Goal: Check status: Check status

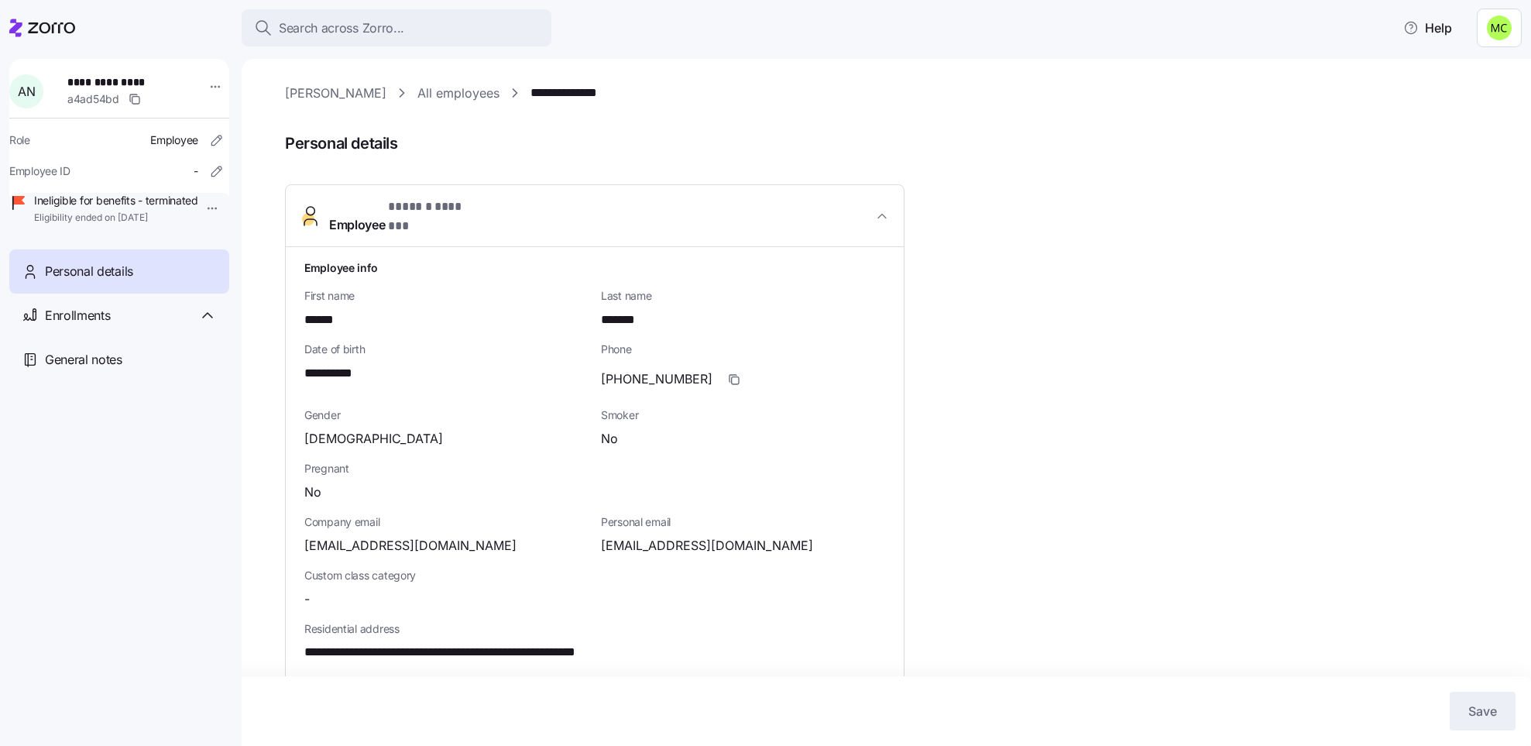
click at [330, 91] on link "[PERSON_NAME]" at bounding box center [335, 93] width 101 height 19
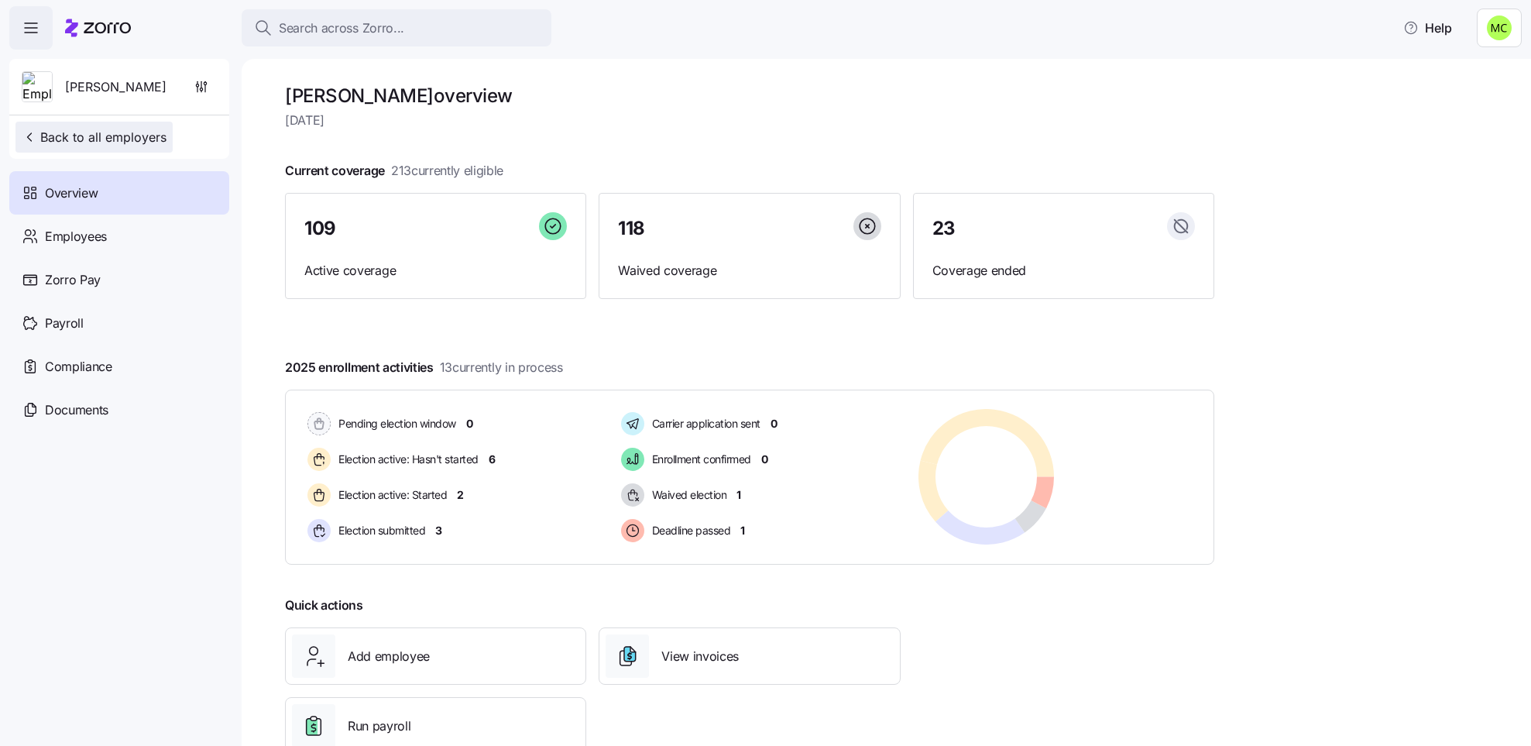
click at [137, 140] on span "Back to all employers" at bounding box center [94, 137] width 145 height 19
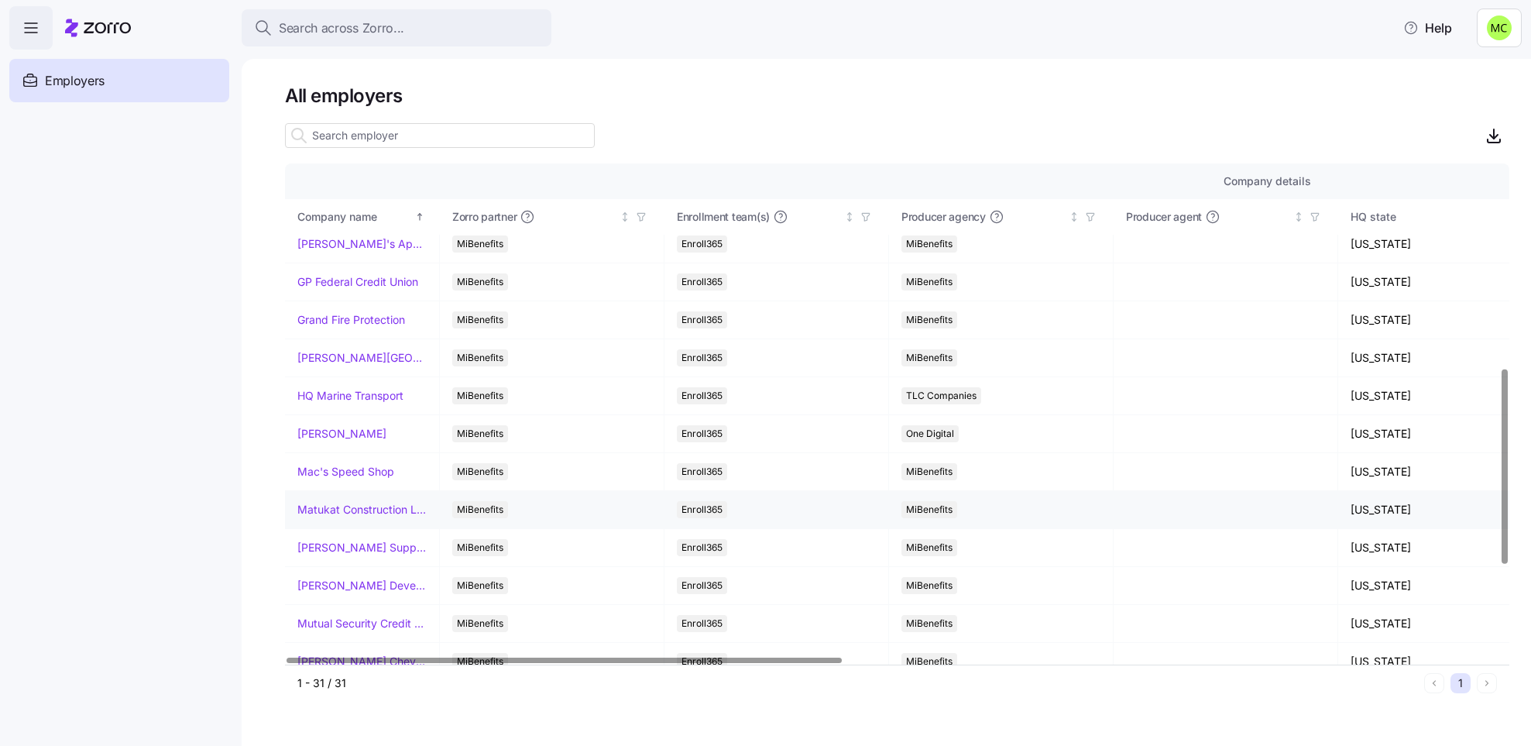
scroll to position [581, 0]
click at [326, 361] on link "Mac's Speed Shop" at bounding box center [345, 355] width 97 height 15
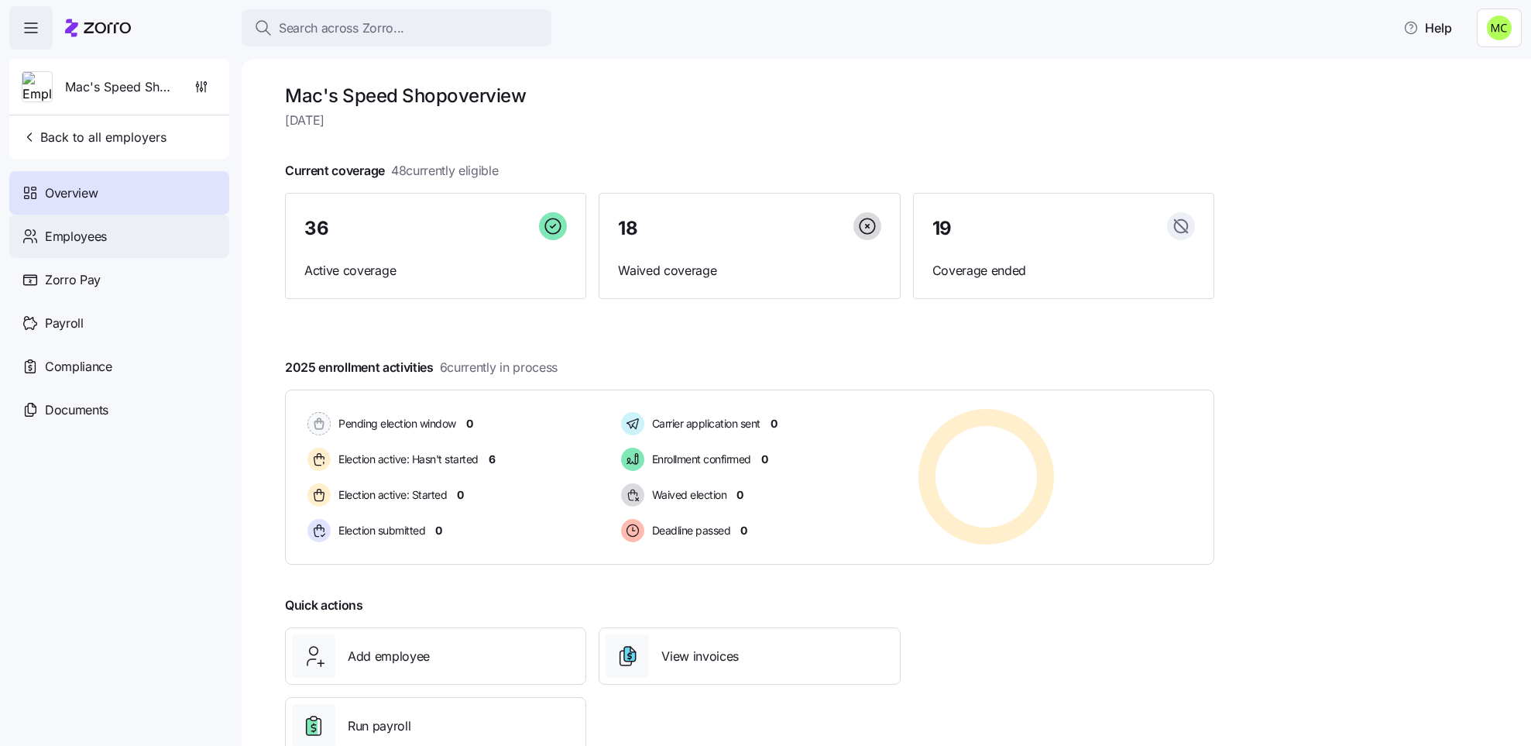
click at [122, 231] on div "Employees" at bounding box center [119, 235] width 220 height 43
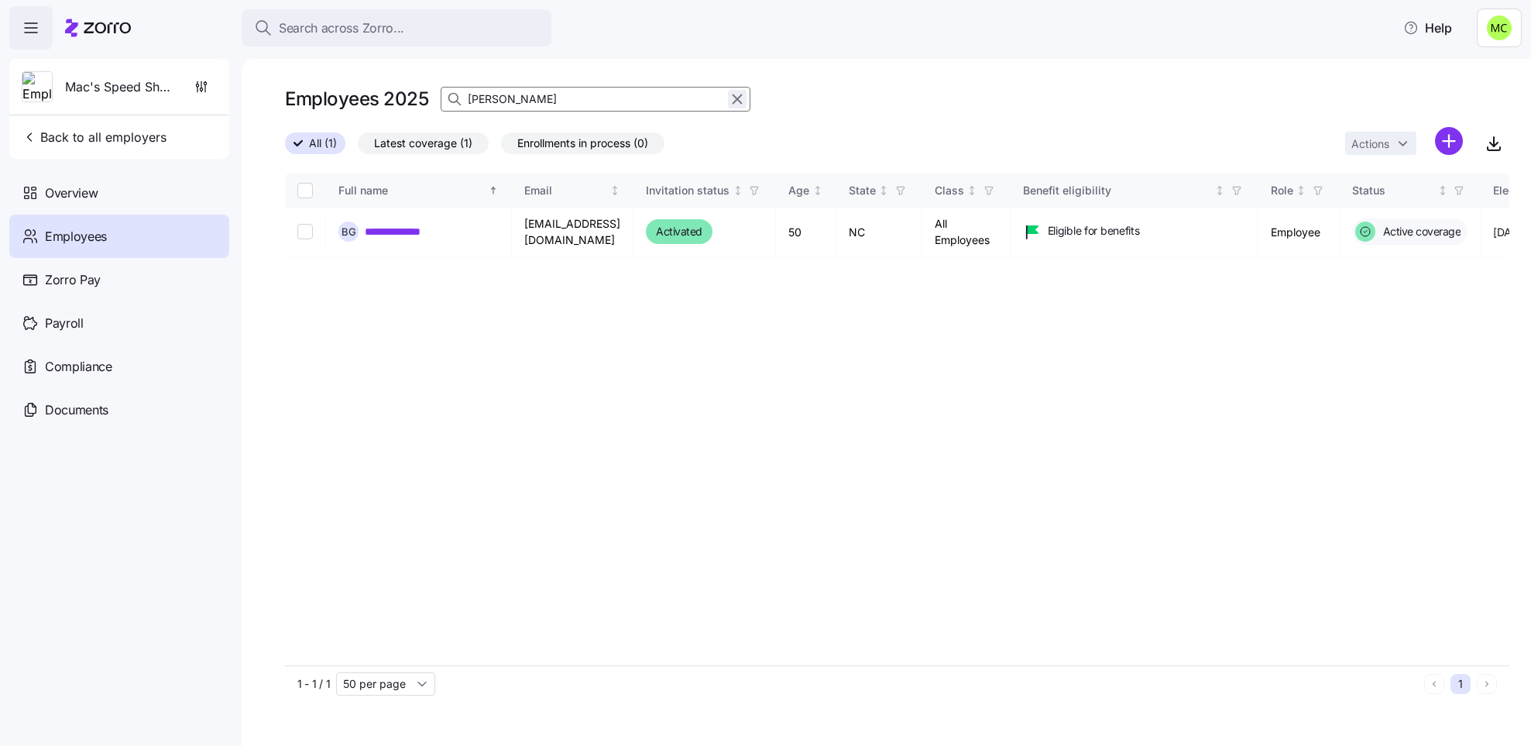
click at [737, 96] on icon "button" at bounding box center [737, 99] width 17 height 19
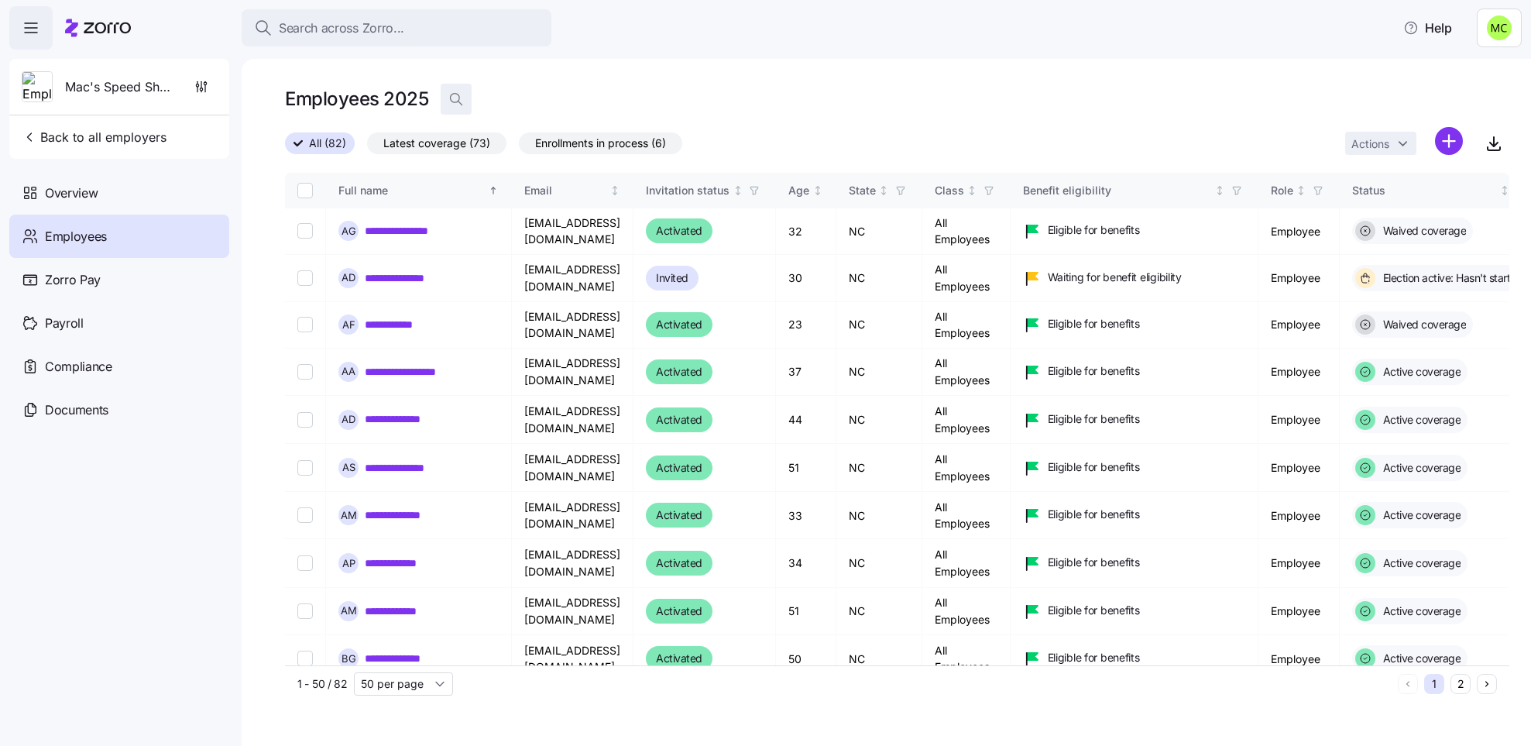
click at [455, 96] on icon "button" at bounding box center [455, 98] width 15 height 15
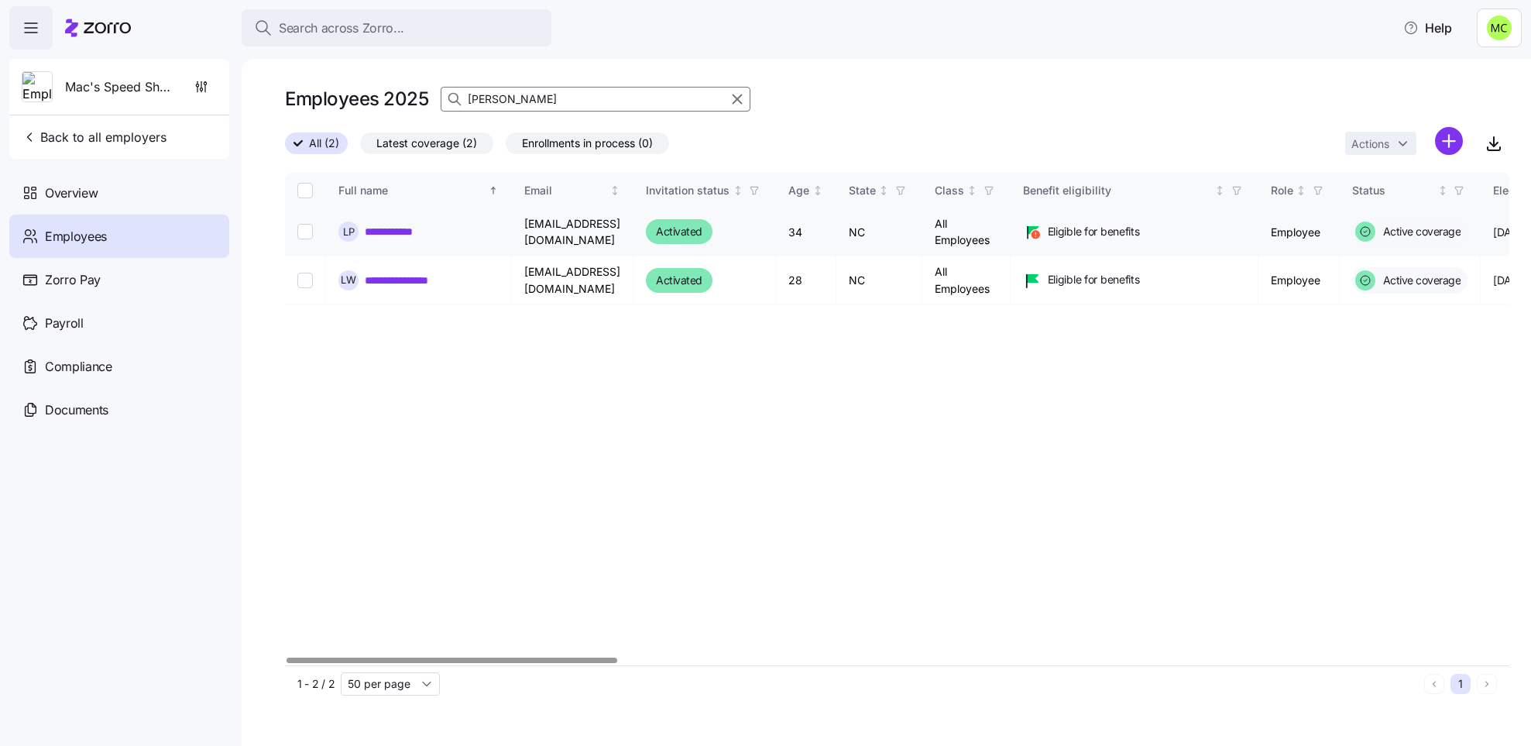
type input "logan"
click at [409, 235] on link "**********" at bounding box center [407, 231] width 84 height 15
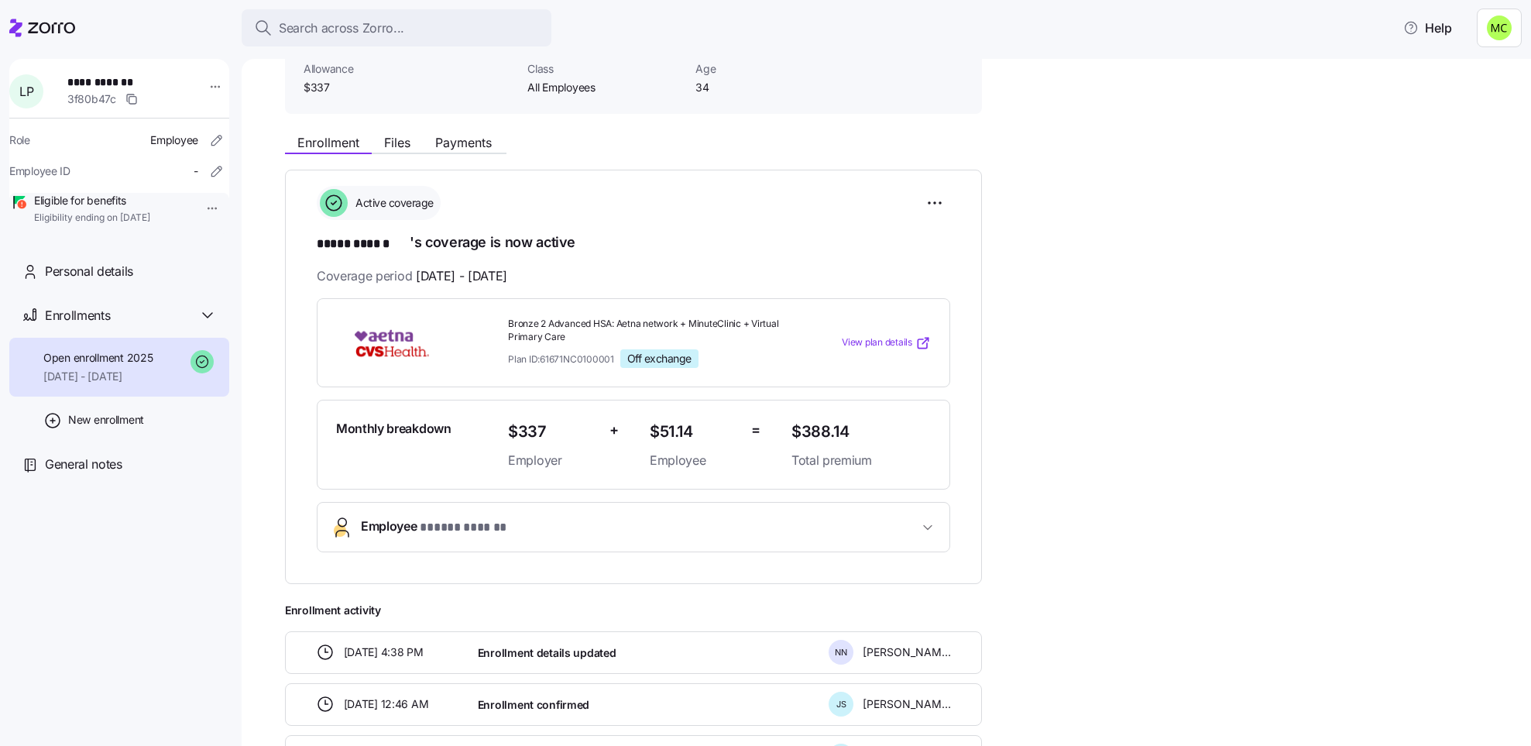
scroll to position [232, 0]
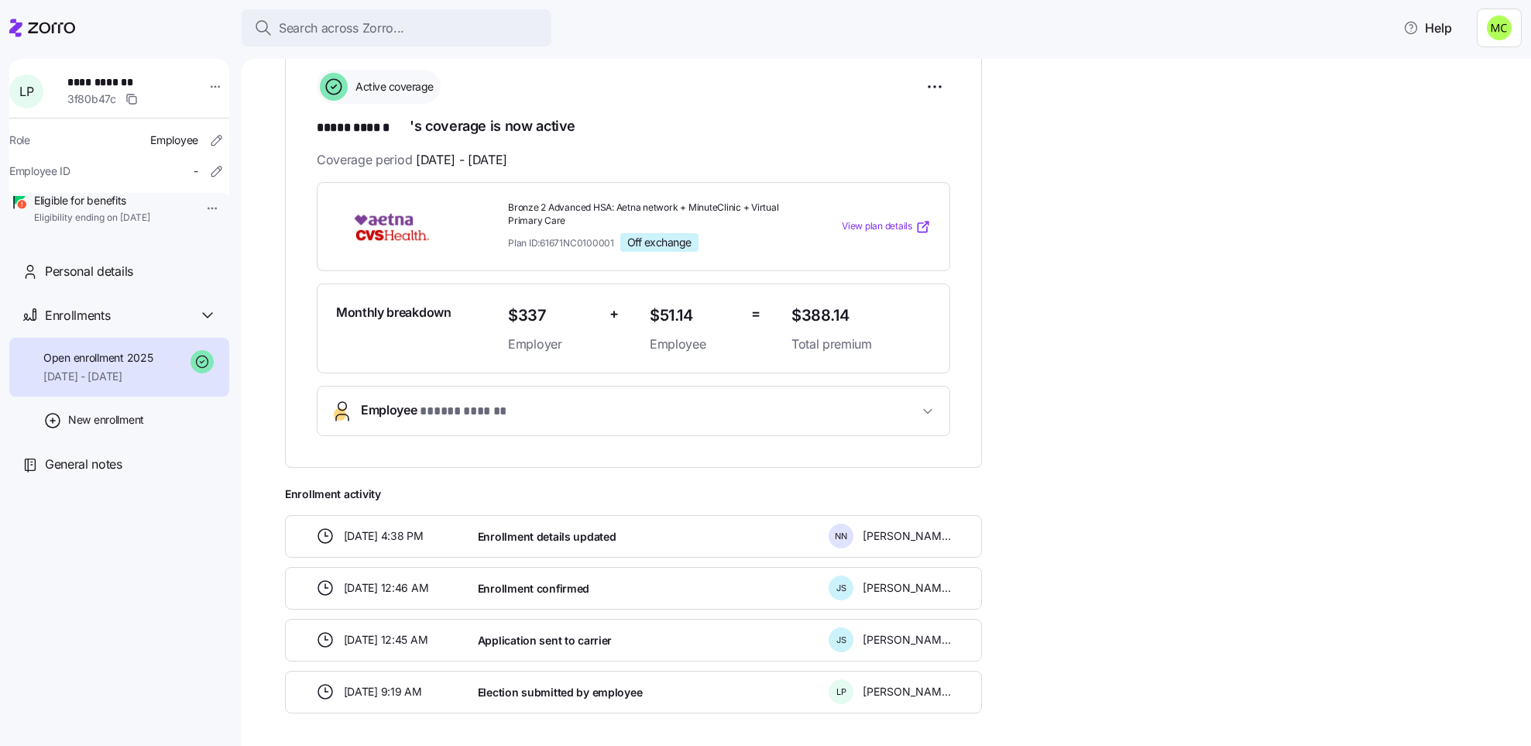
click at [499, 406] on span "* ***** ****** *" at bounding box center [470, 411] width 101 height 19
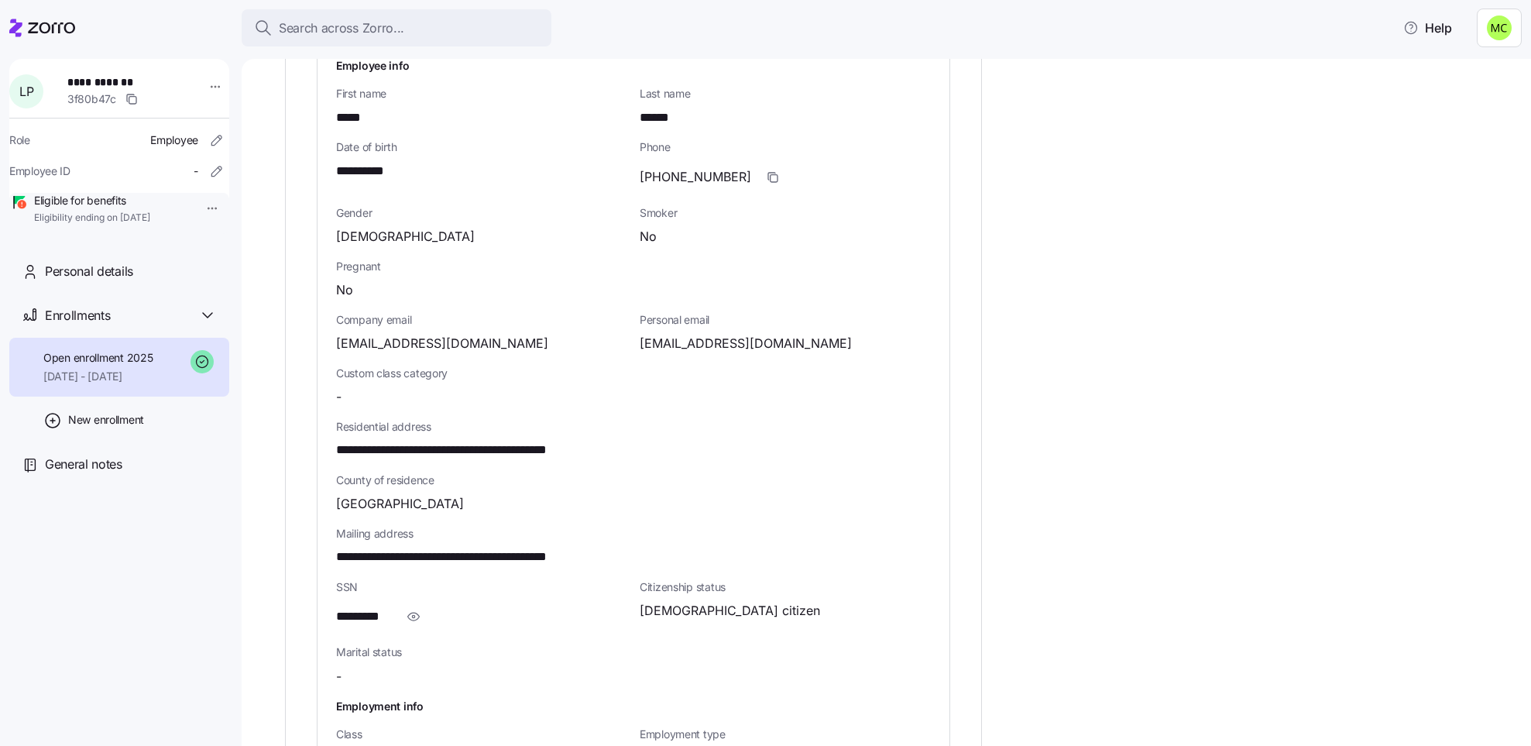
scroll to position [697, 0]
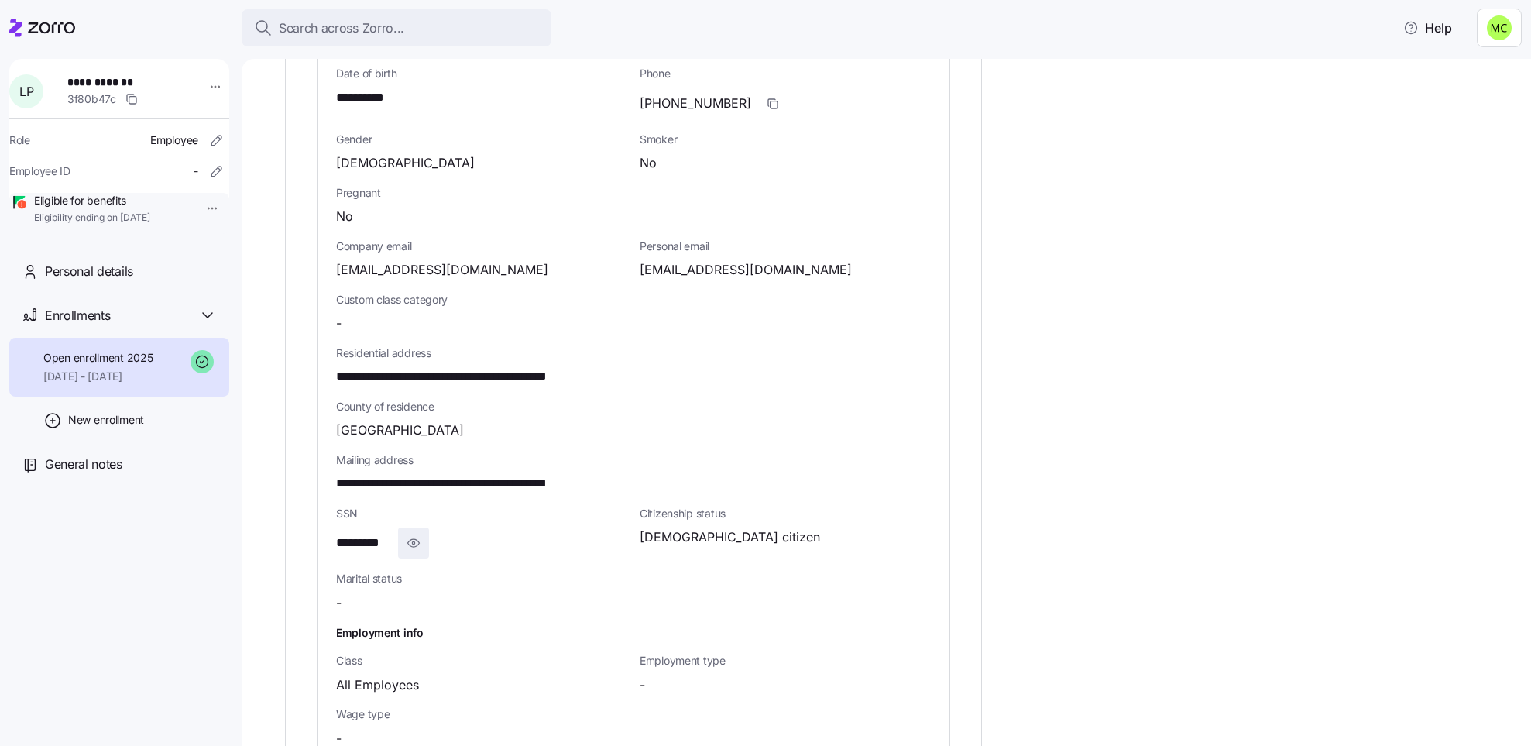
click at [417, 544] on icon "button" at bounding box center [413, 542] width 15 height 19
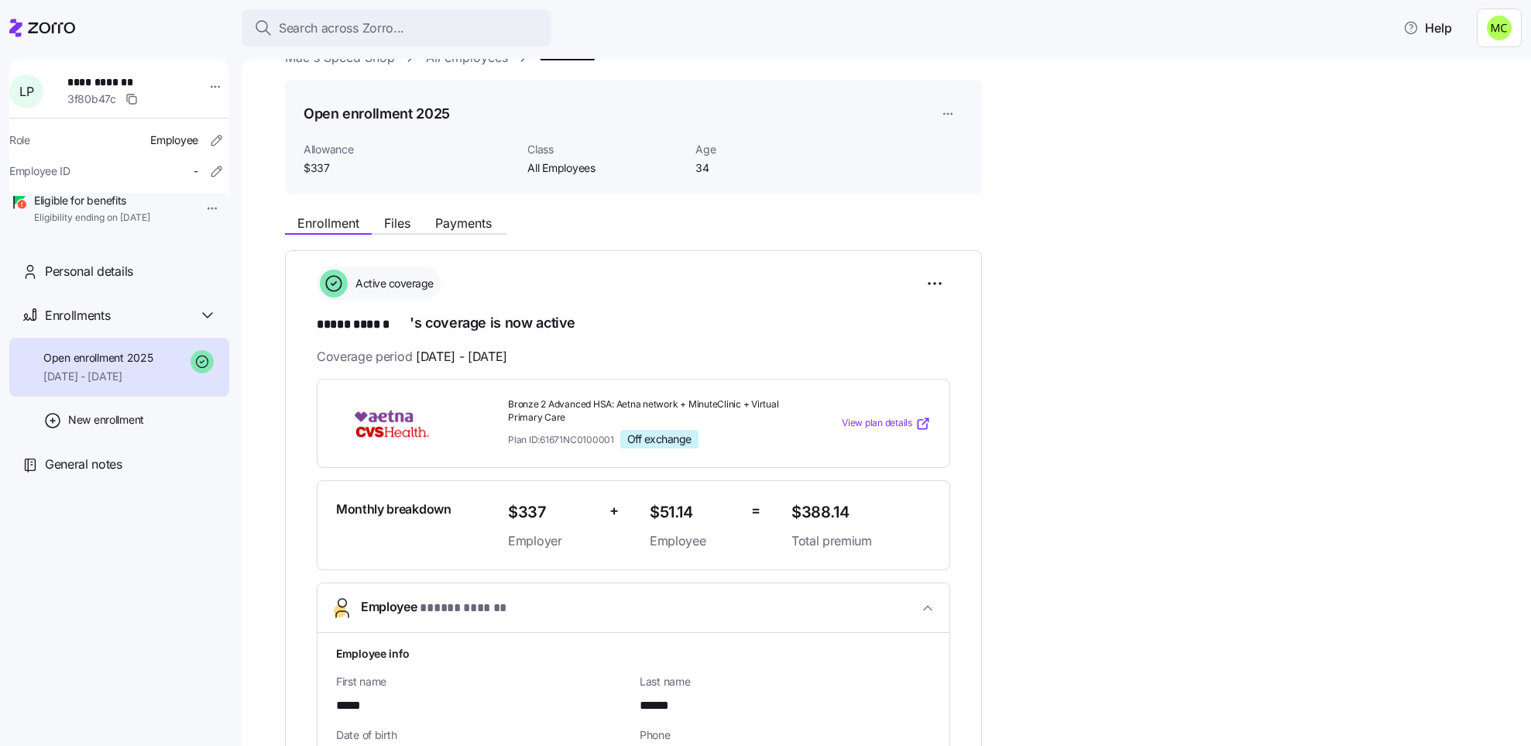
scroll to position [0, 0]
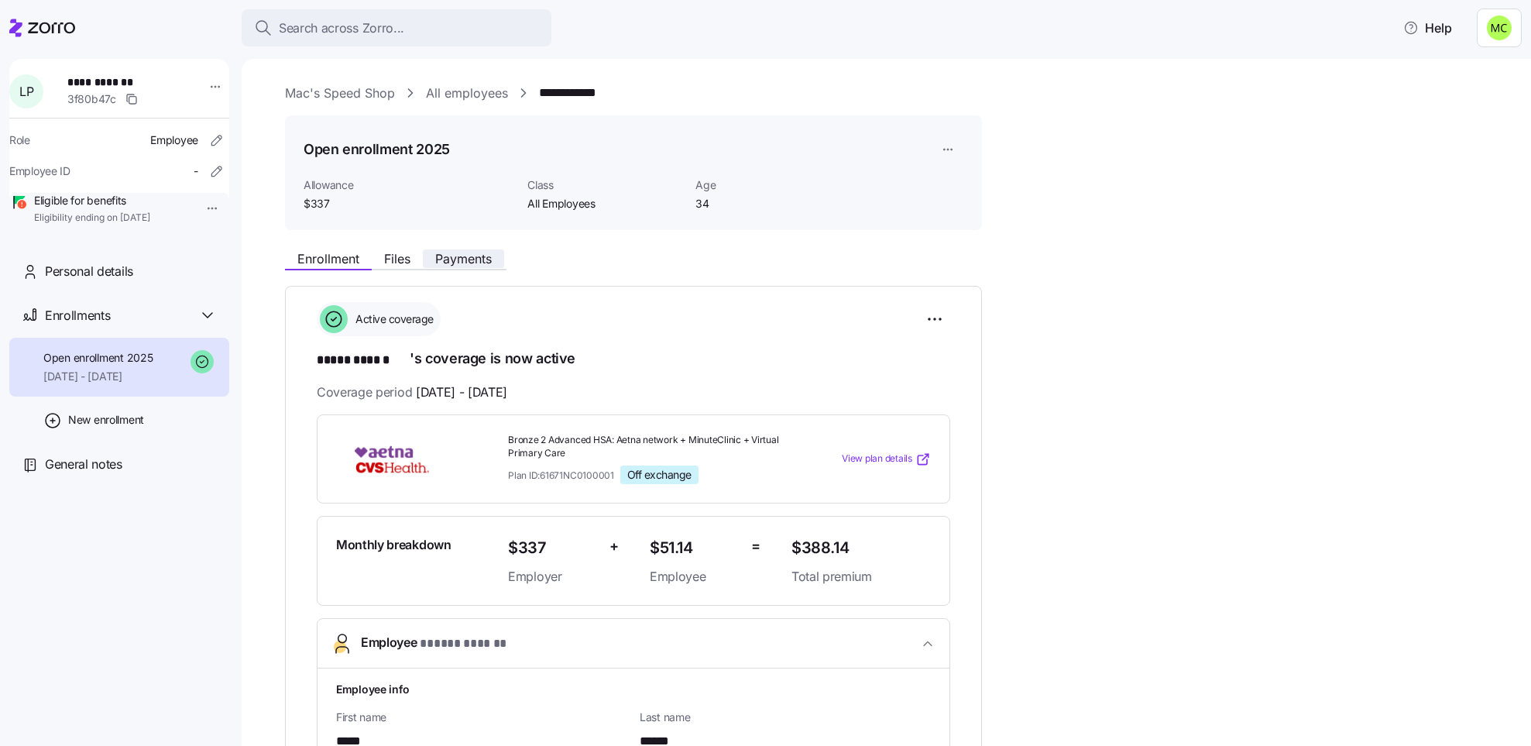
click at [456, 258] on span "Payments" at bounding box center [463, 258] width 57 height 12
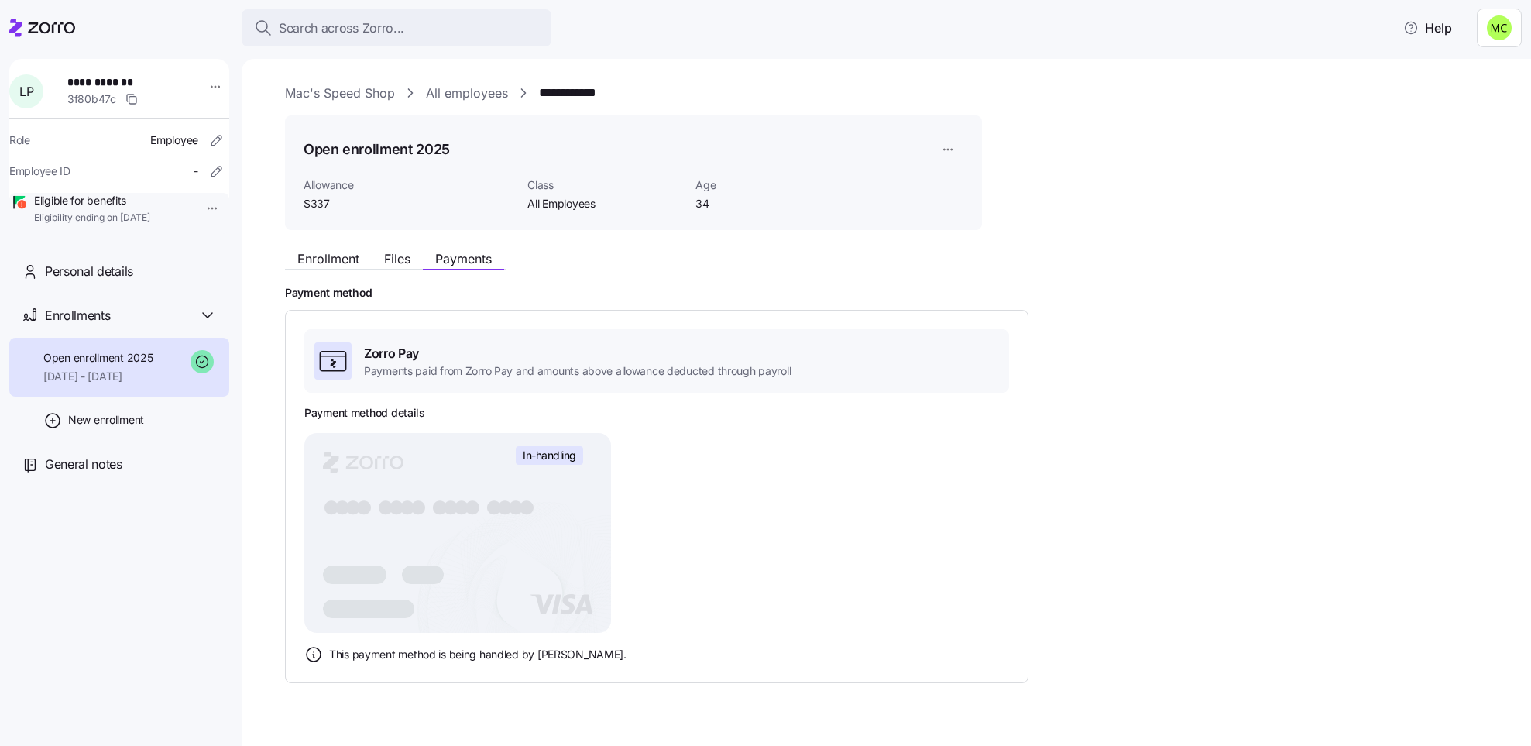
click at [321, 91] on link "Mac's Speed Shop" at bounding box center [340, 93] width 110 height 19
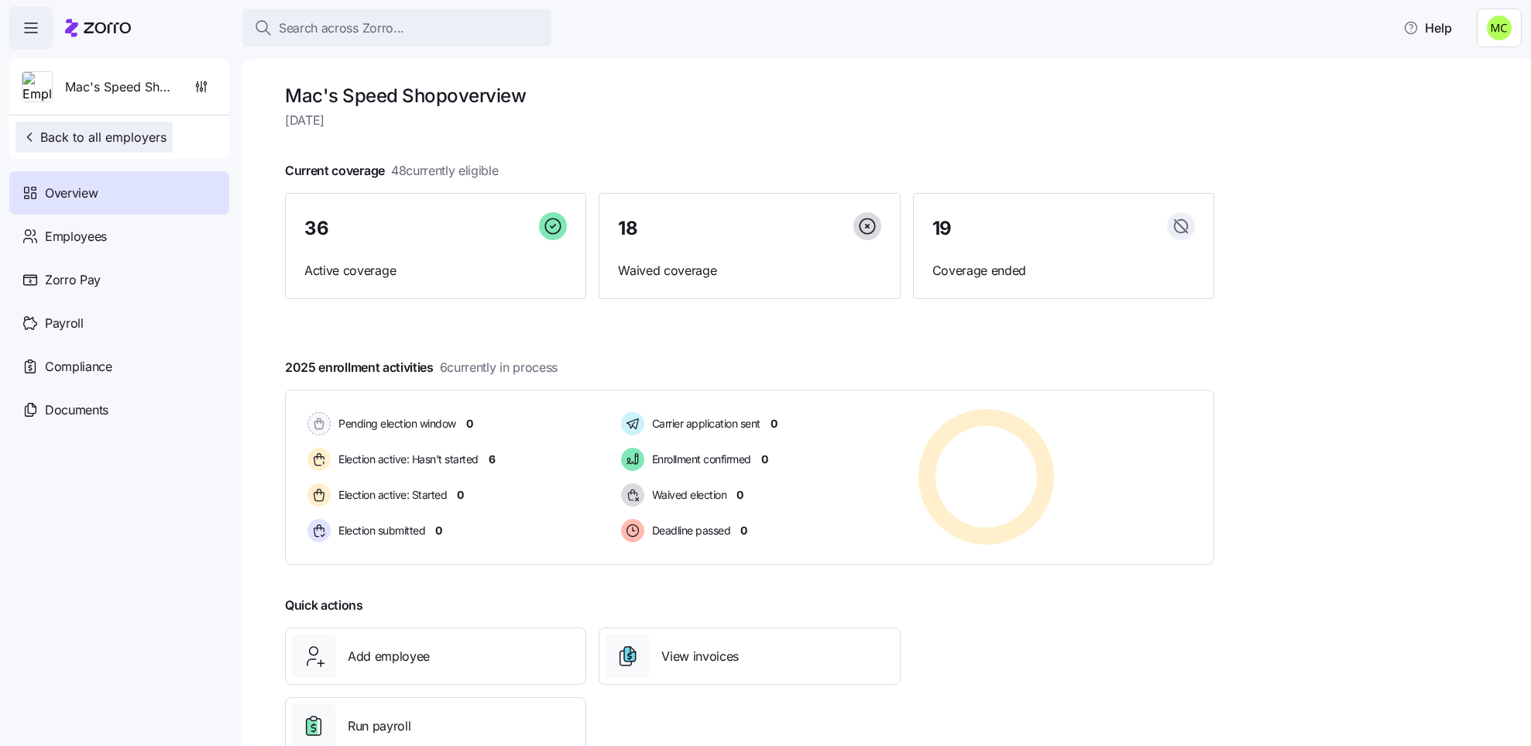
click at [96, 133] on span "Back to all employers" at bounding box center [94, 137] width 145 height 19
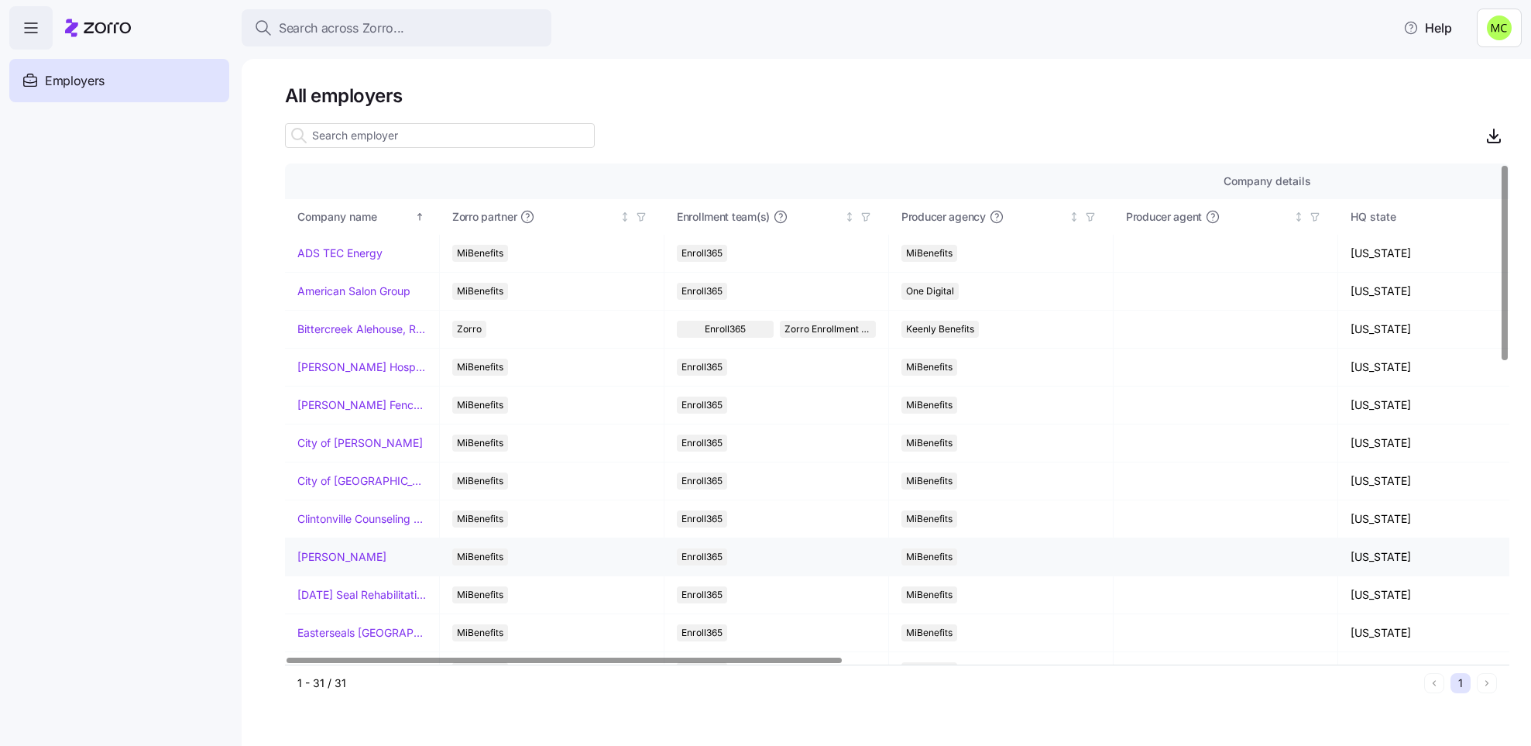
click at [319, 556] on link "[PERSON_NAME]" at bounding box center [341, 556] width 89 height 15
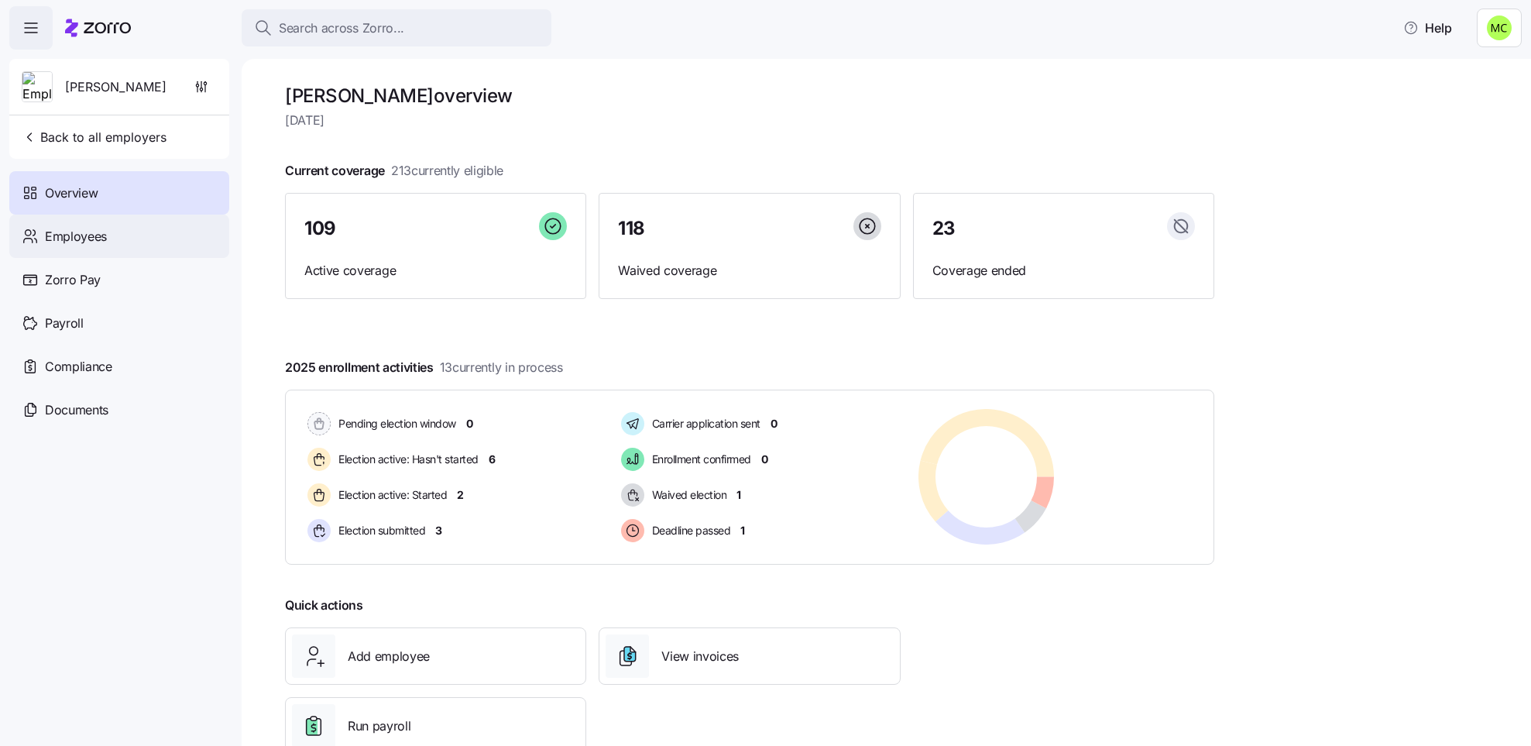
click at [79, 230] on span "Employees" at bounding box center [76, 236] width 62 height 19
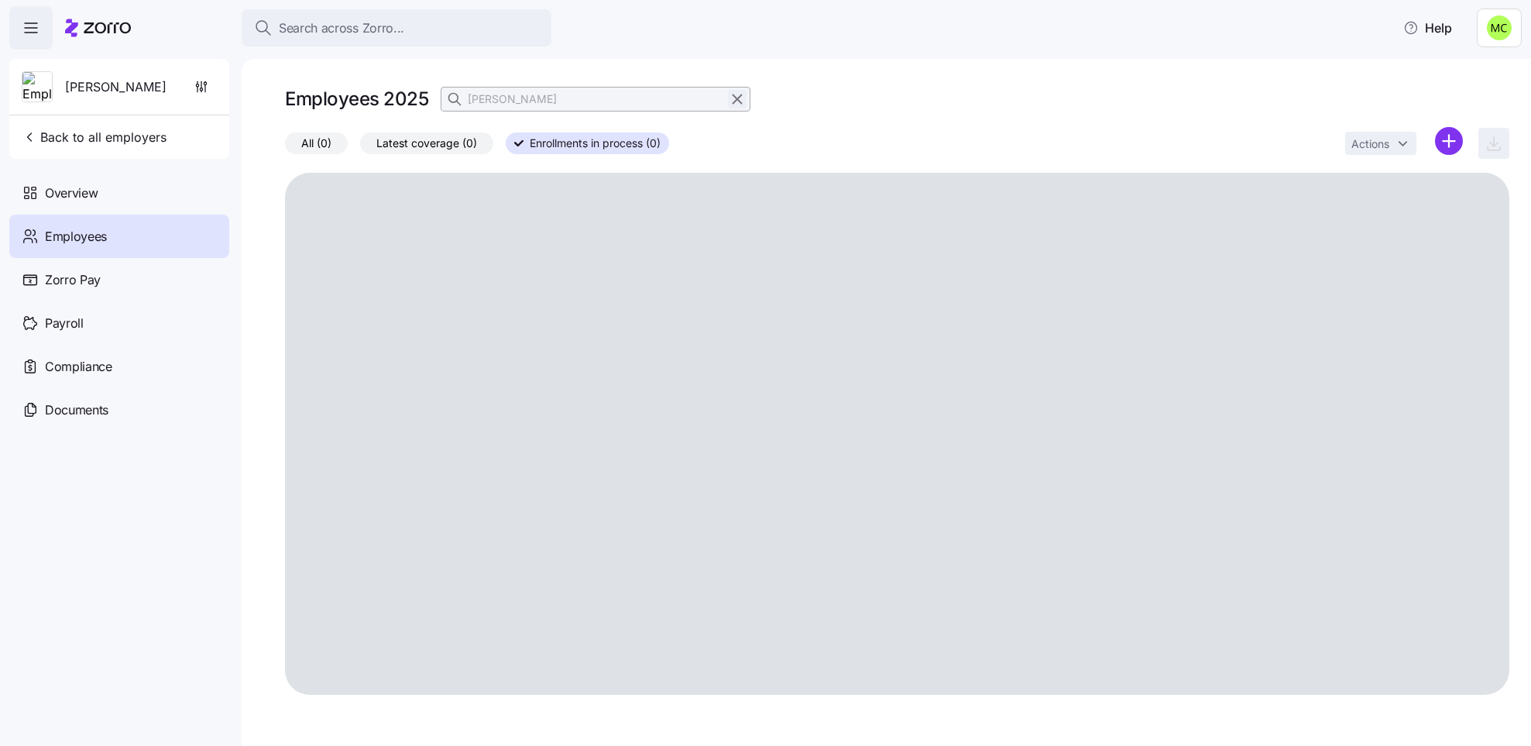
click at [732, 94] on icon "button" at bounding box center [737, 99] width 17 height 19
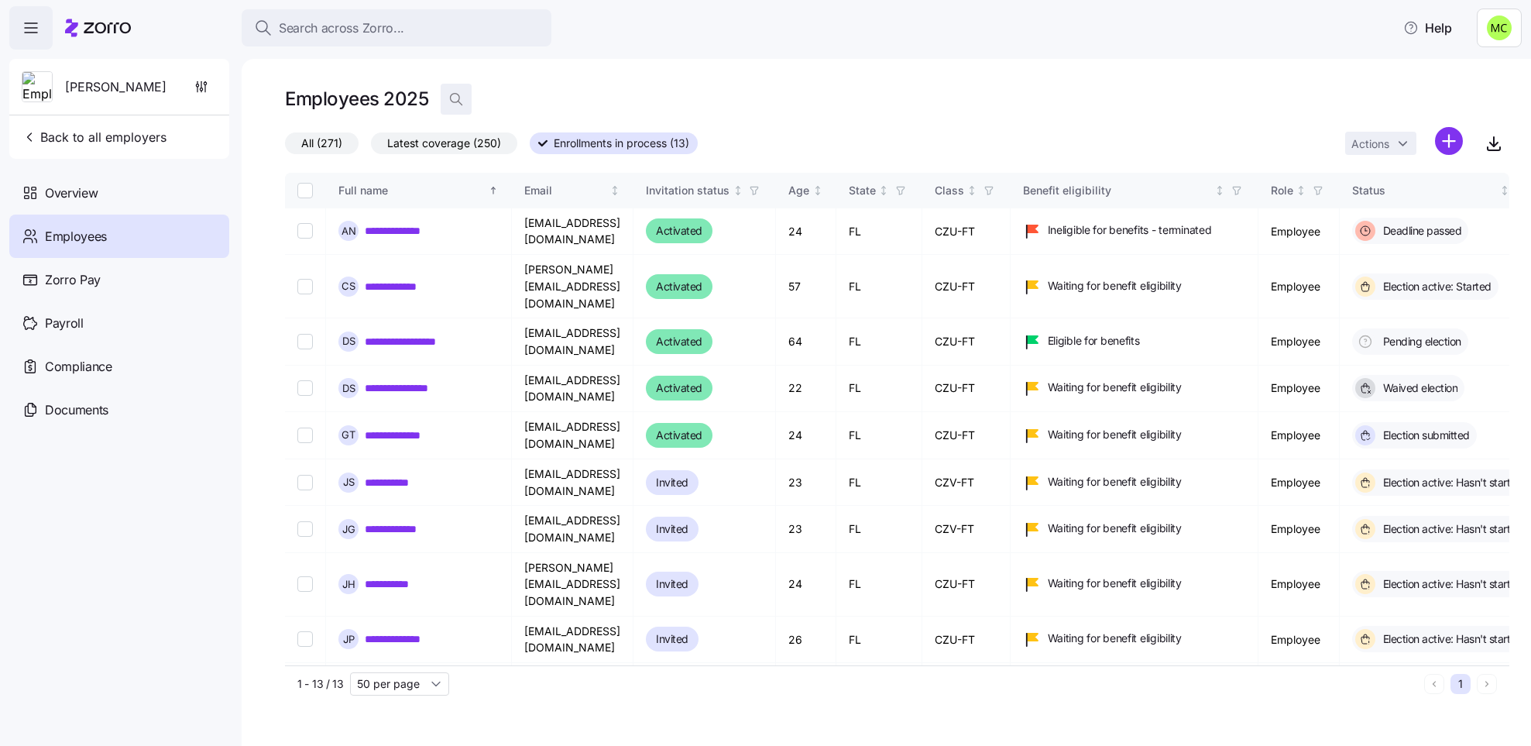
click at [451, 95] on icon "button" at bounding box center [455, 98] width 15 height 15
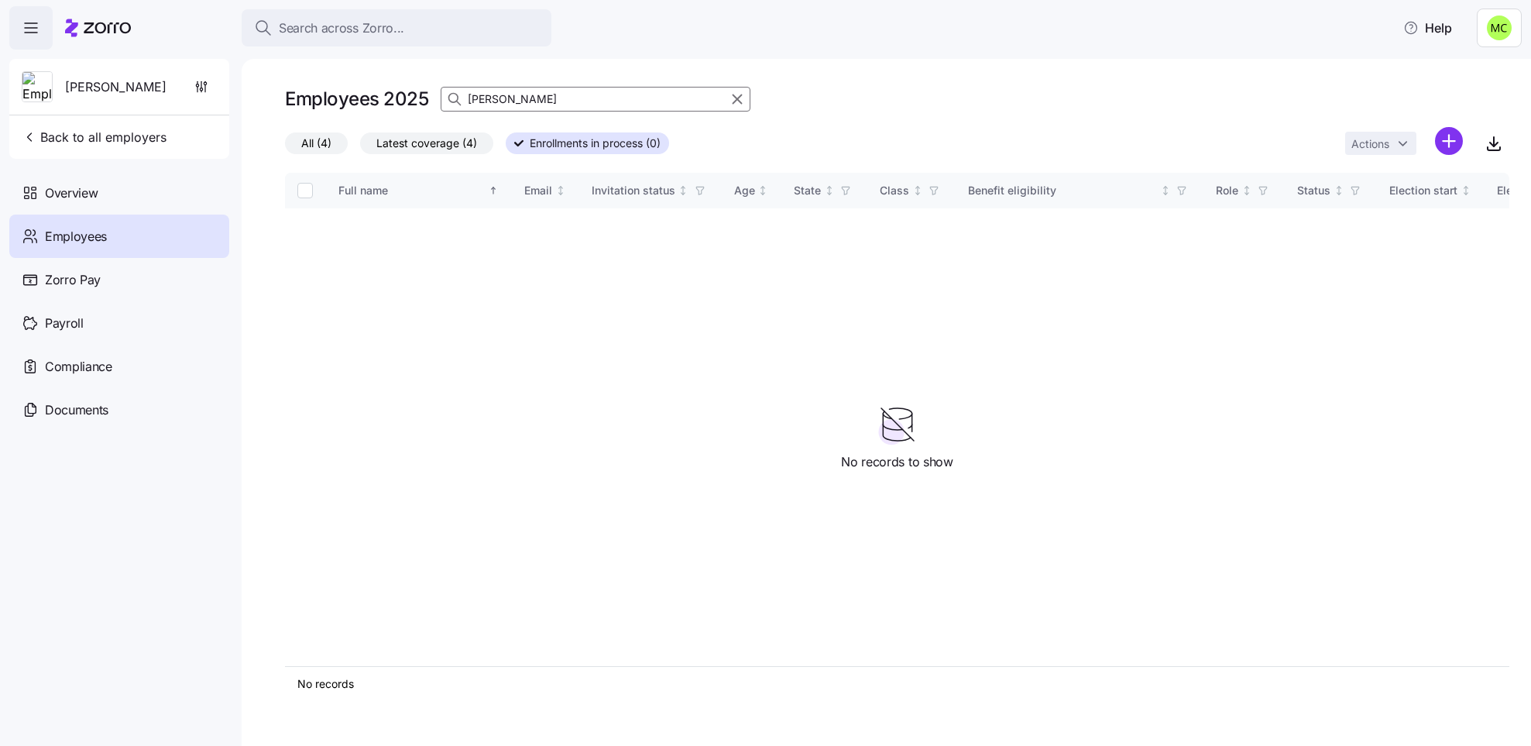
type input "brian"
click at [446, 137] on span "Latest coverage (4)" at bounding box center [426, 143] width 101 height 20
click at [360, 147] on input "Latest coverage (4)" at bounding box center [360, 147] width 0 height 0
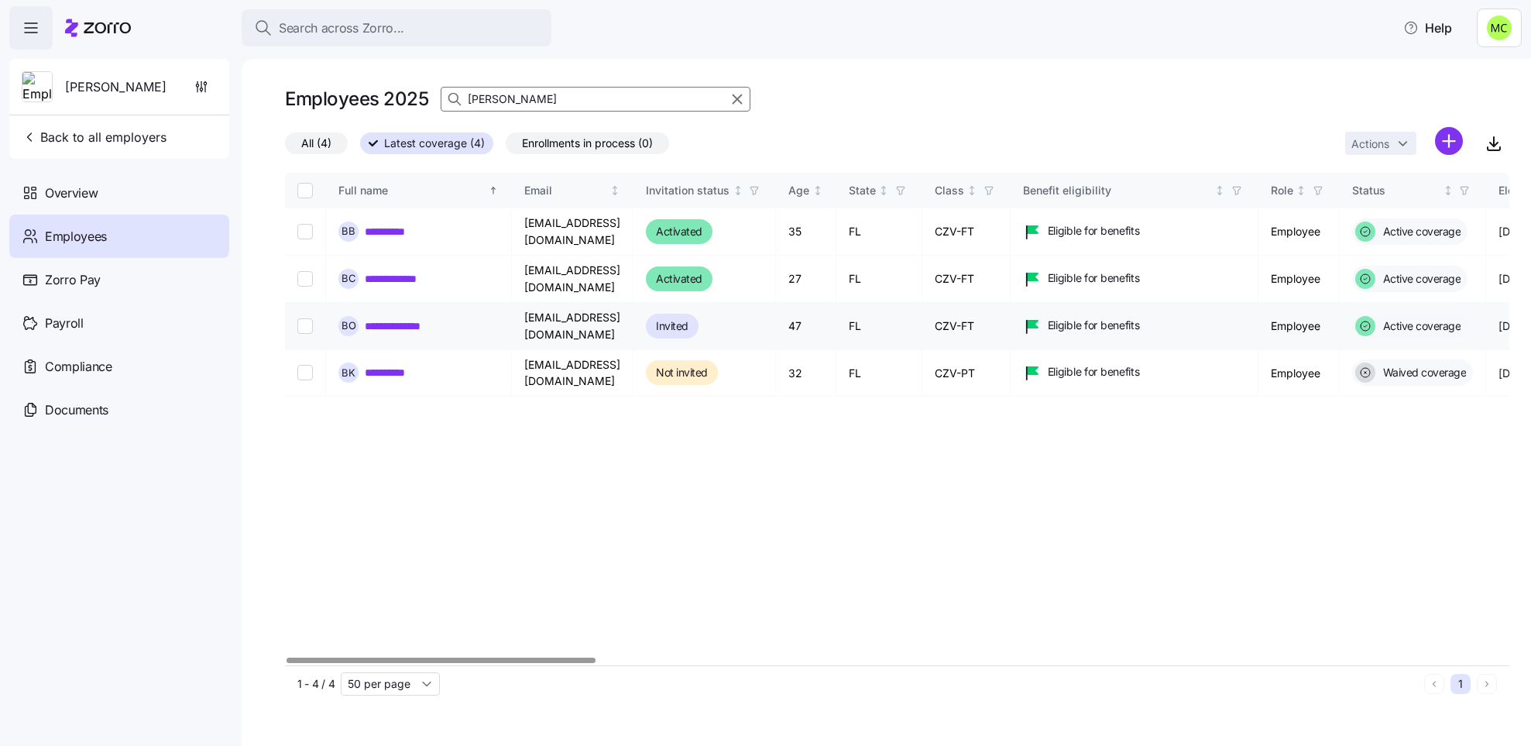
click at [396, 332] on link "**********" at bounding box center [404, 325] width 79 height 15
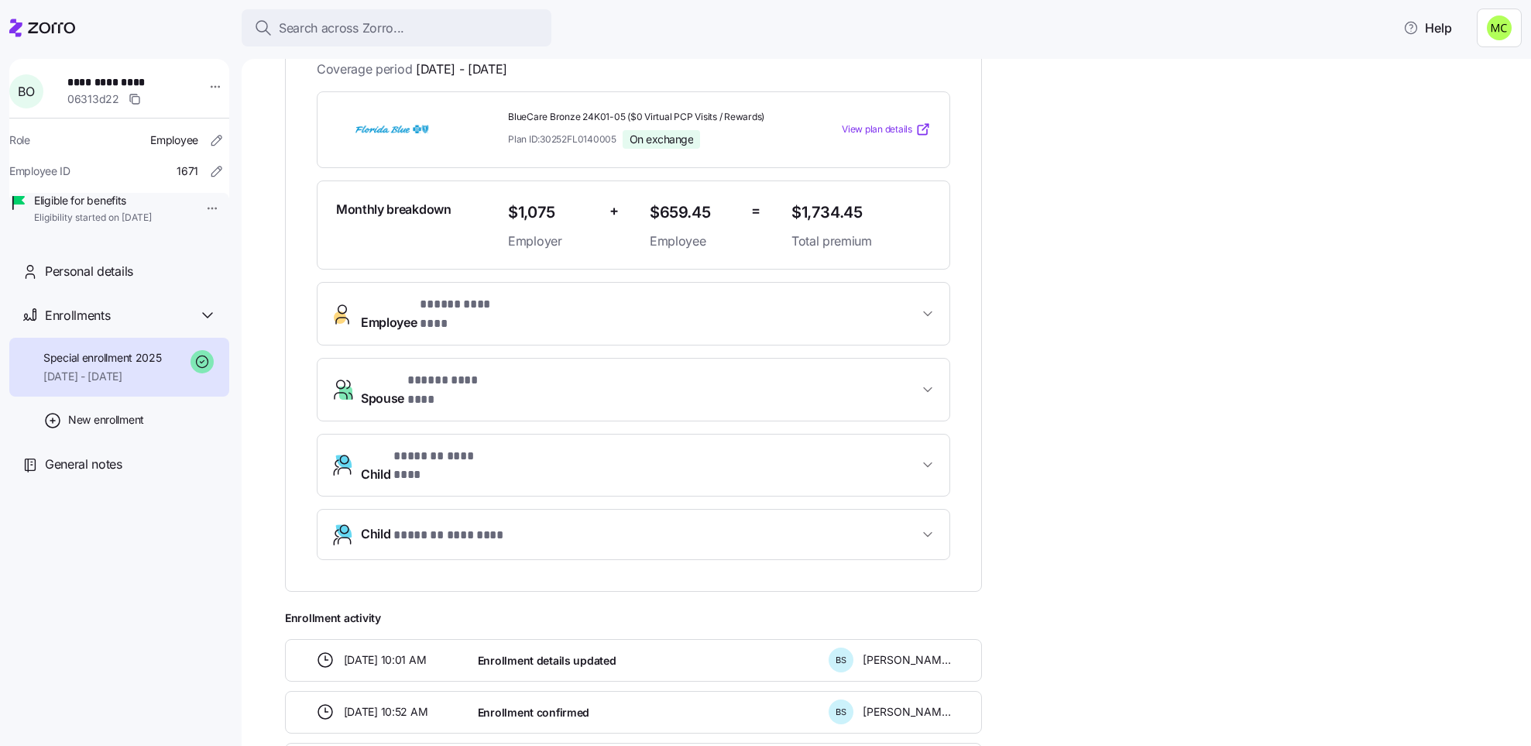
scroll to position [348, 0]
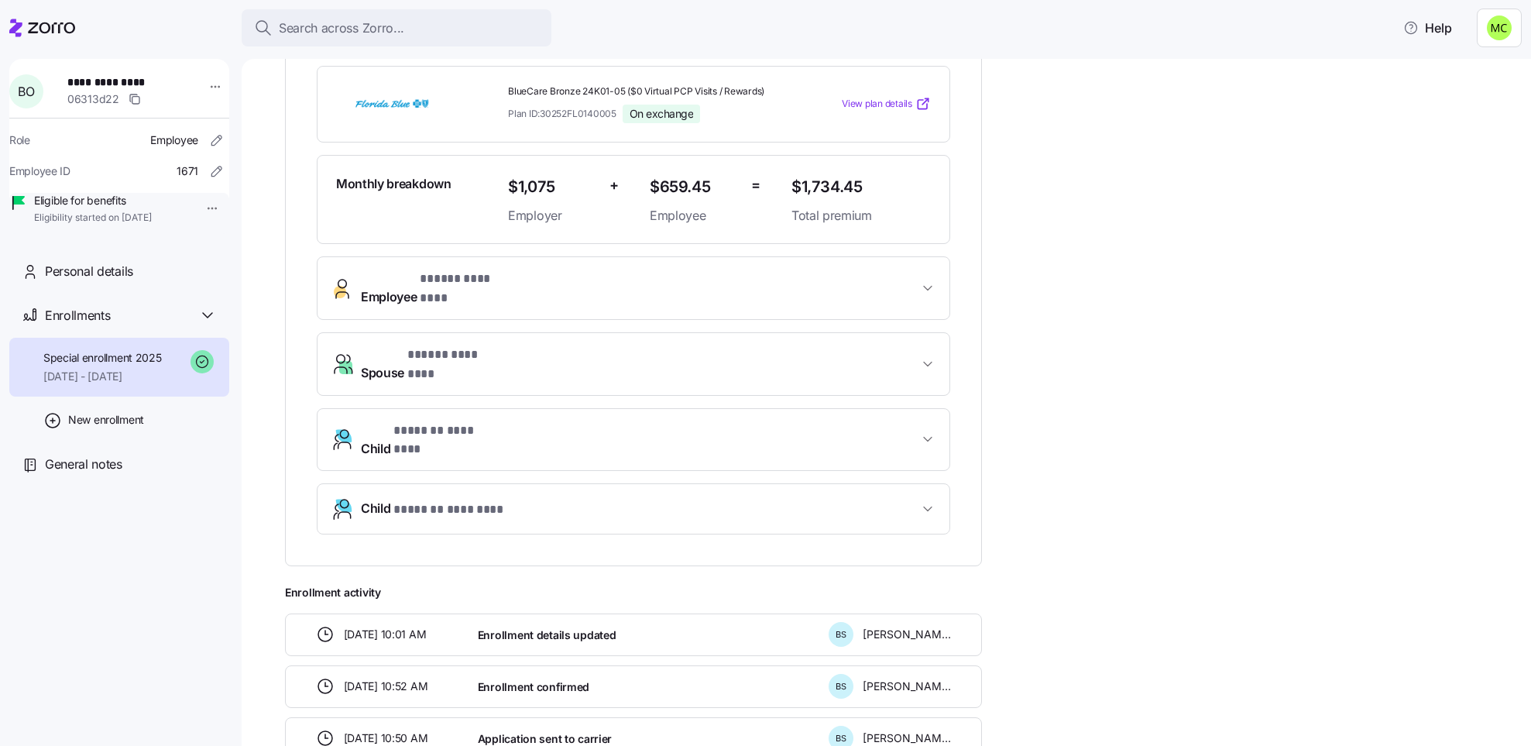
click at [434, 347] on span "* ***** ******** *" at bounding box center [452, 354] width 91 height 19
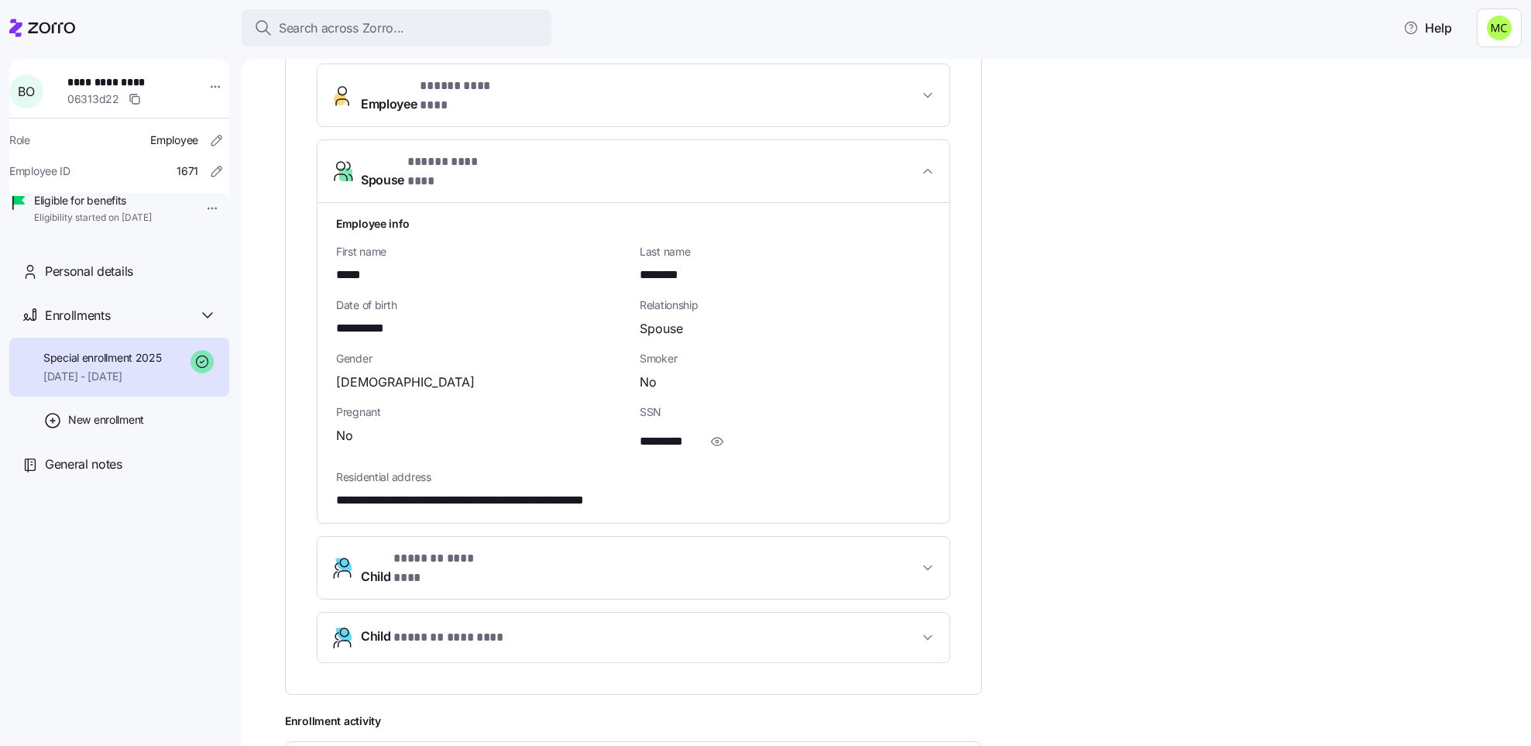
scroll to position [581, 0]
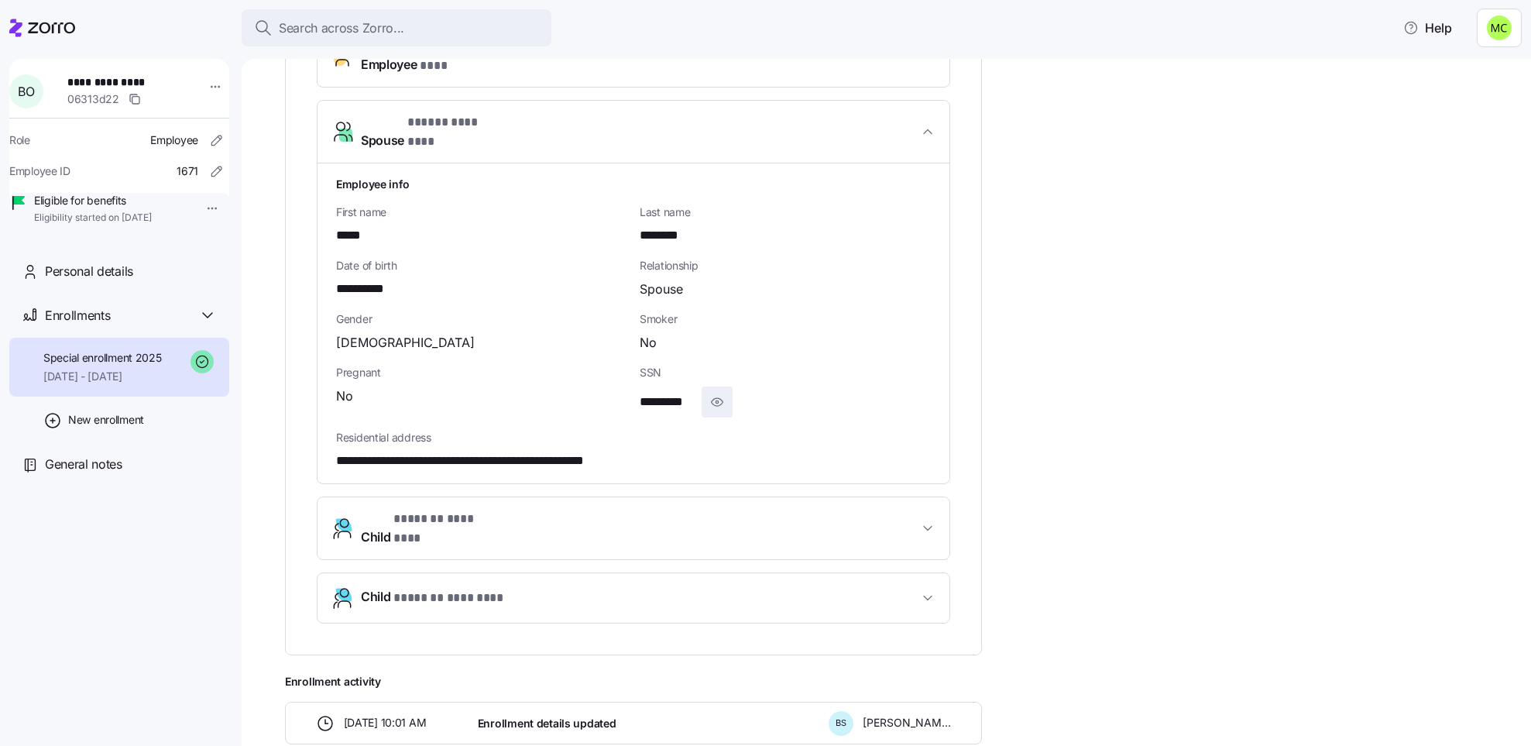
click at [718, 393] on icon "button" at bounding box center [716, 402] width 15 height 19
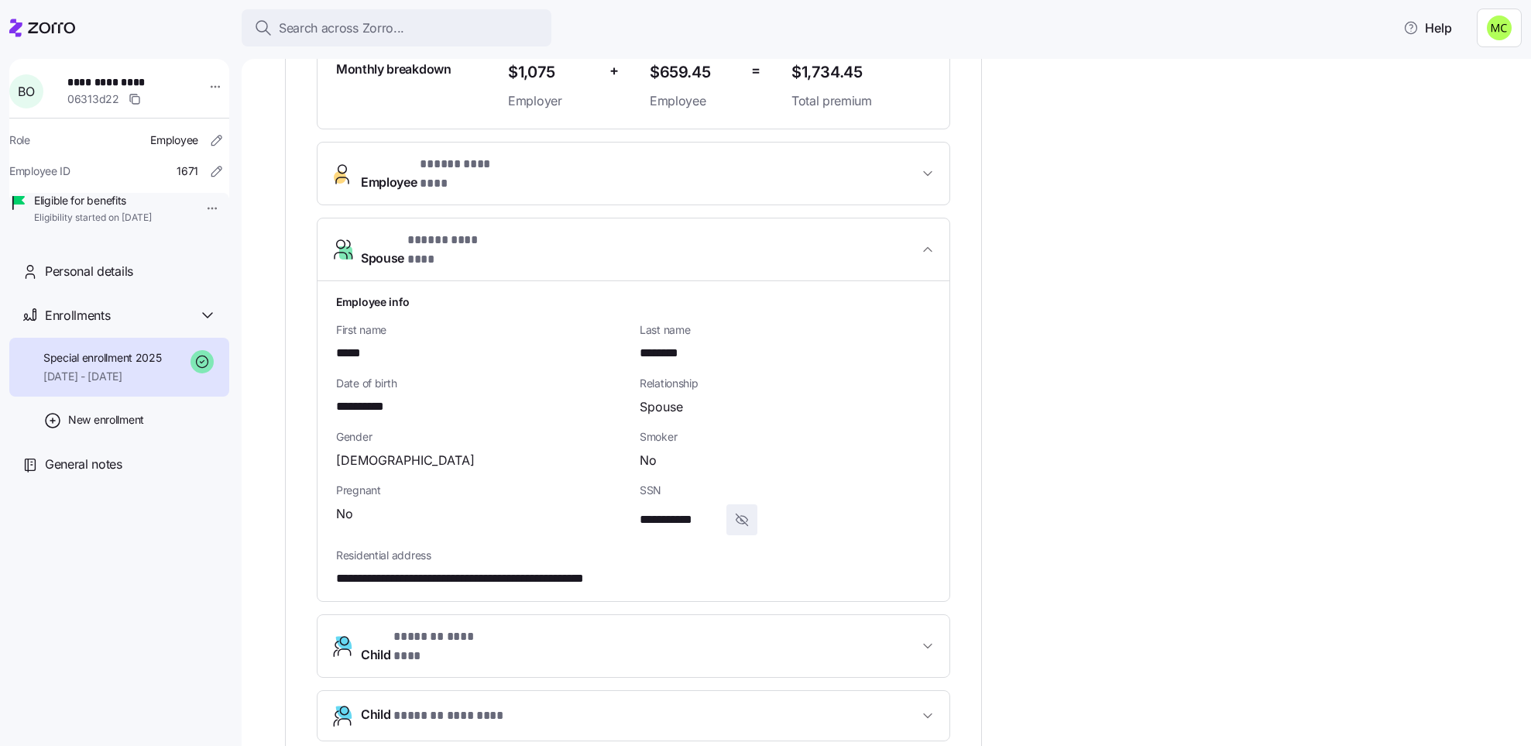
scroll to position [465, 0]
drag, startPoint x: 1007, startPoint y: 467, endPoint x: 990, endPoint y: 528, distance: 63.5
click at [990, 528] on div "**********" at bounding box center [897, 397] width 1224 height 1238
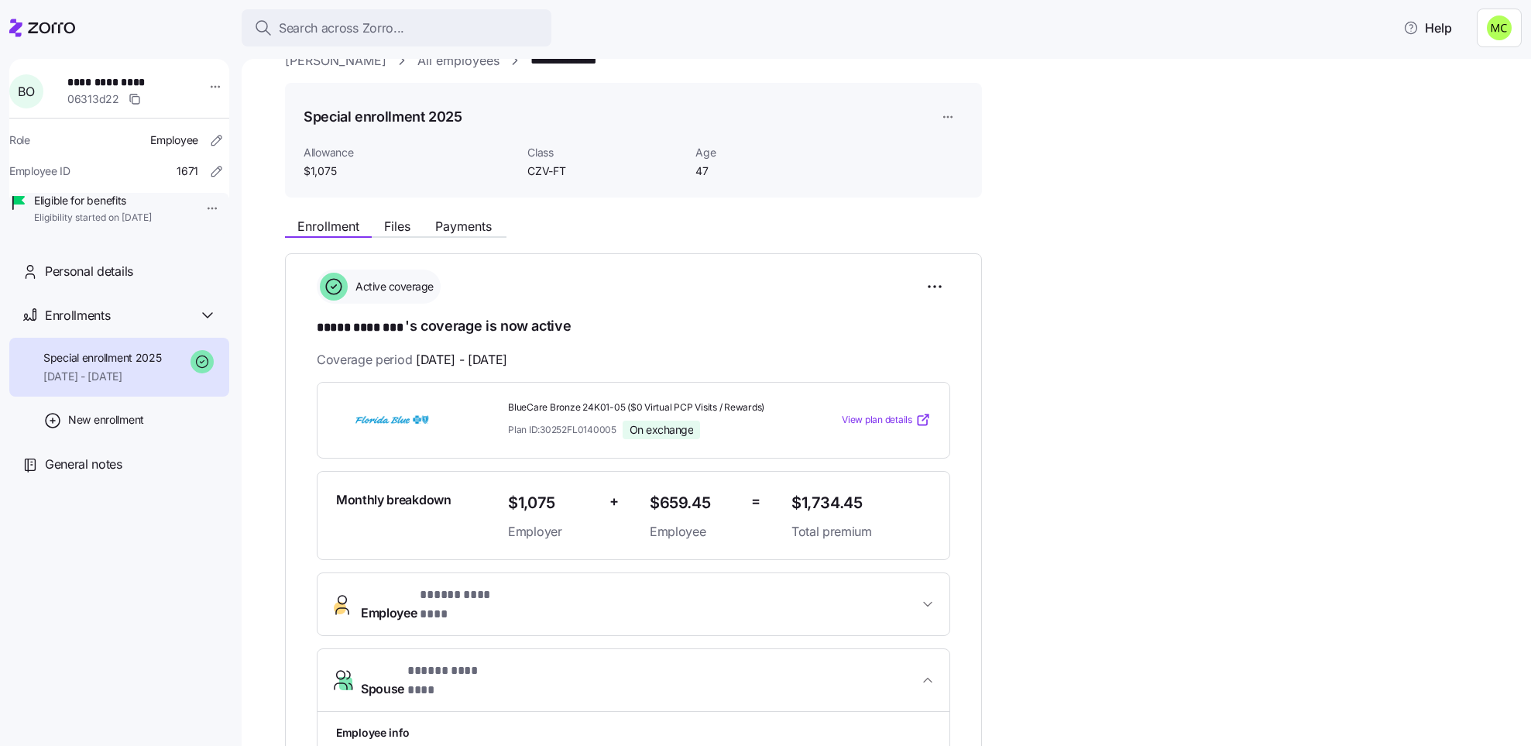
scroll to position [0, 0]
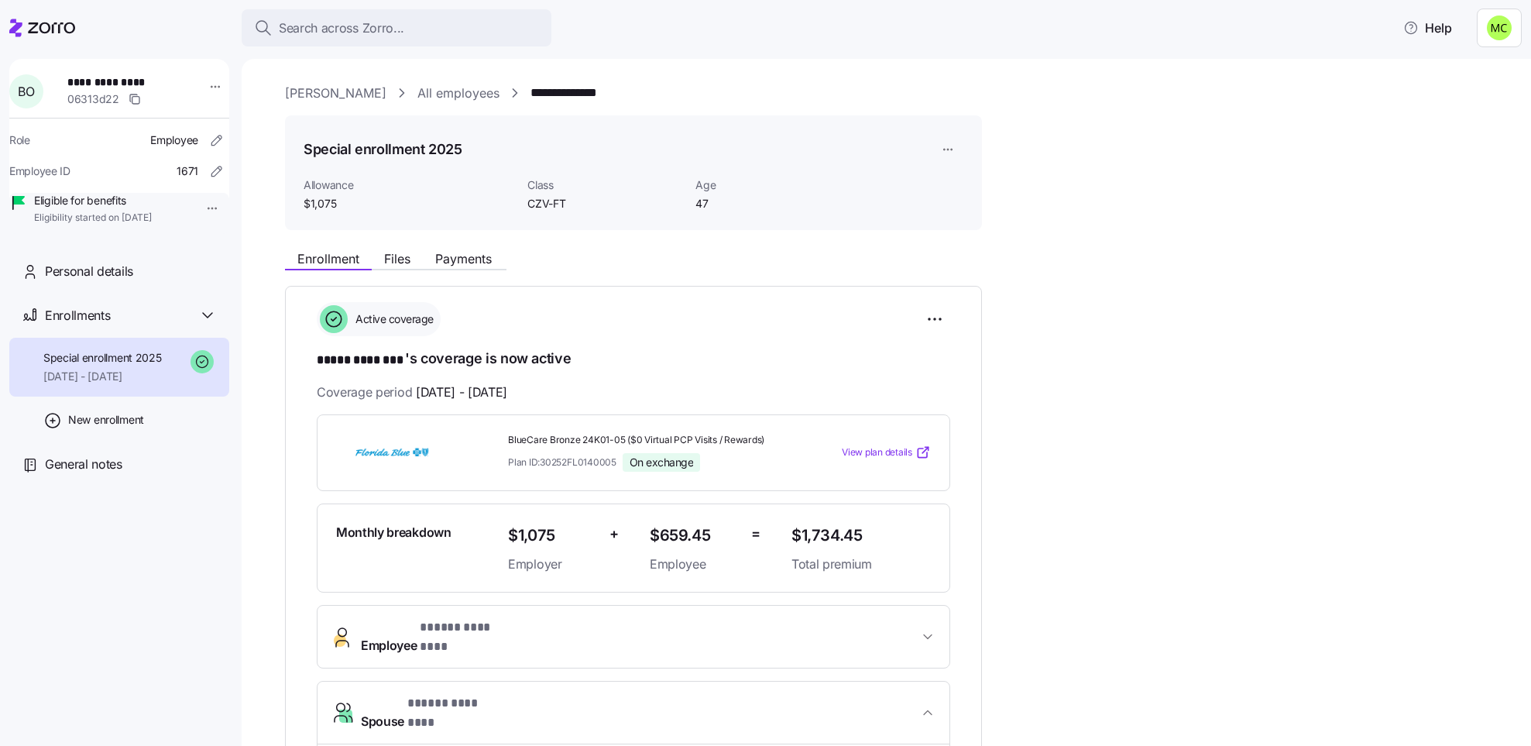
drag, startPoint x: 577, startPoint y: 118, endPoint x: 482, endPoint y: 154, distance: 101.7
click at [482, 154] on div "Special enrollment 2025" at bounding box center [634, 149] width 660 height 31
click at [472, 252] on span "Payments" at bounding box center [463, 258] width 57 height 12
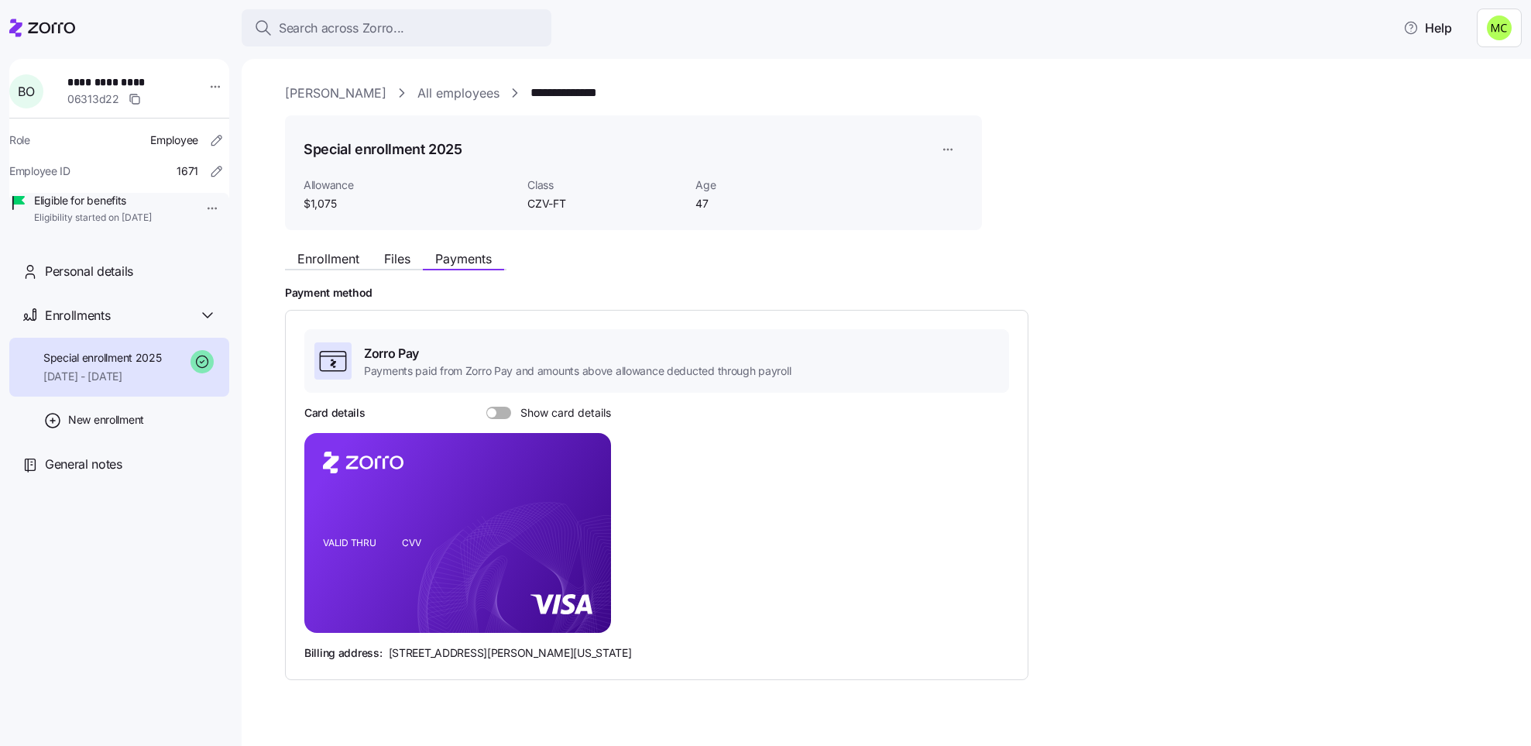
click at [500, 412] on span at bounding box center [503, 412] width 15 height 12
click at [486, 406] on input "Show card details" at bounding box center [486, 406] width 0 height 0
click at [338, 246] on div "Enrollment Files Payments" at bounding box center [633, 256] width 697 height 28
click at [339, 252] on span "Enrollment" at bounding box center [328, 258] width 62 height 12
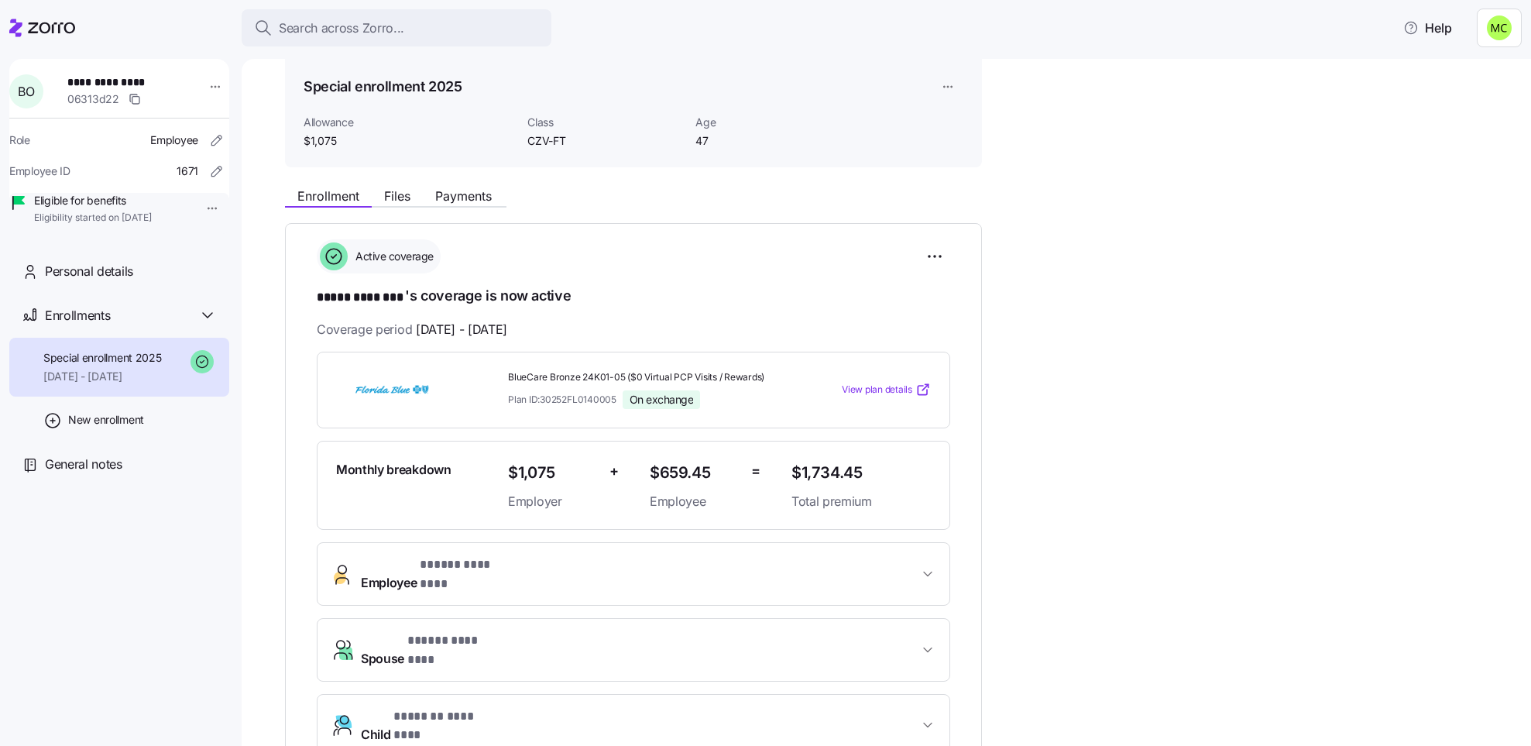
scroll to position [116, 0]
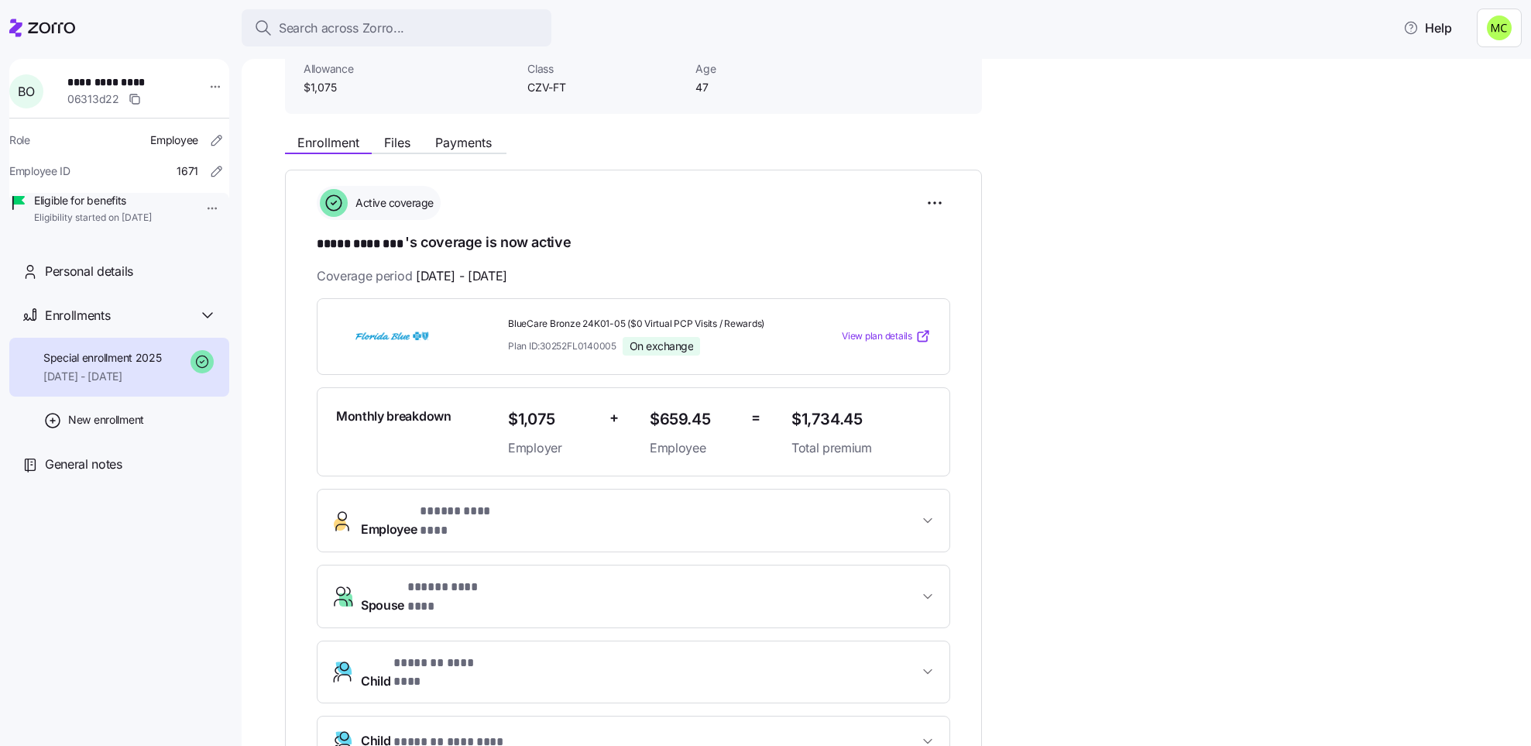
click at [461, 521] on span "* ***** ******** *" at bounding box center [467, 511] width 95 height 19
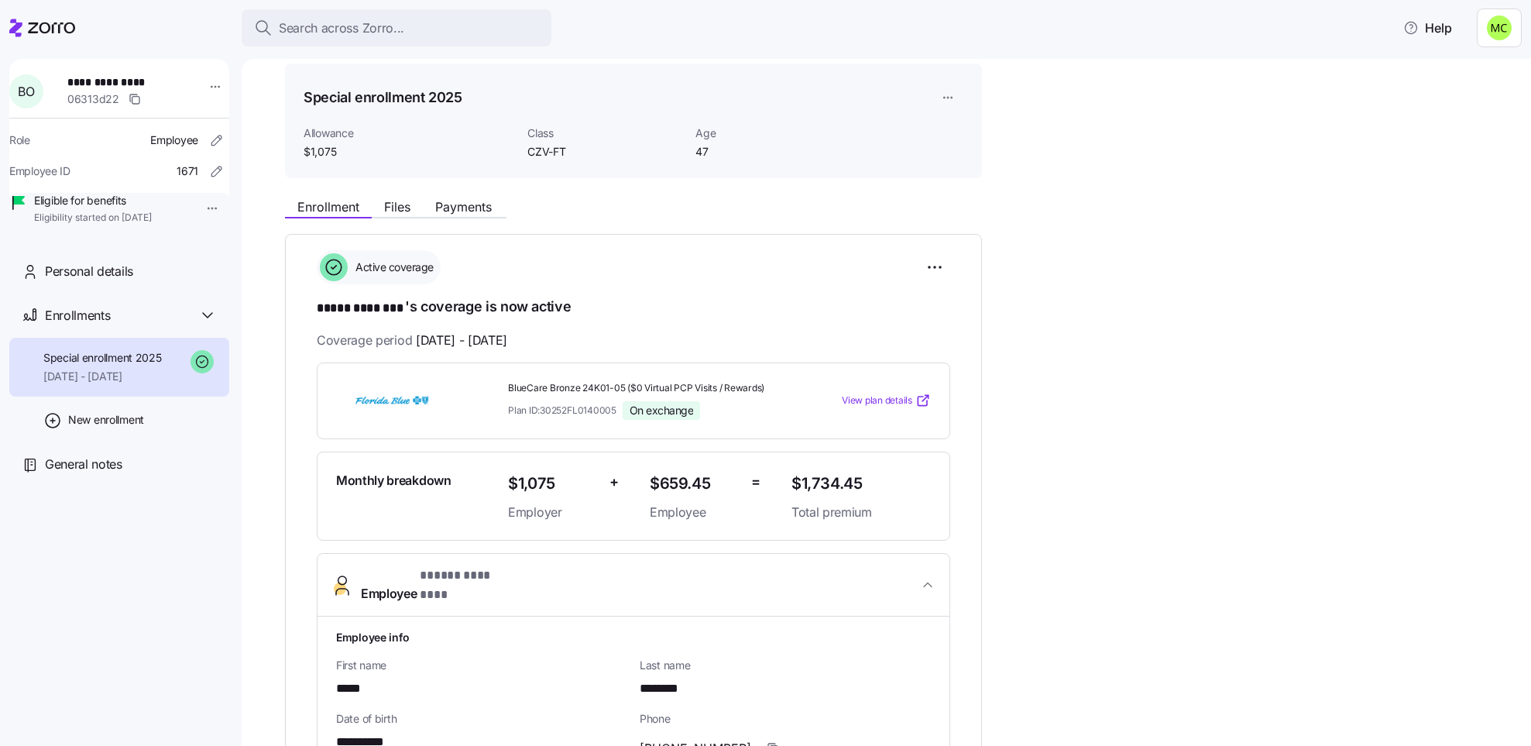
scroll to position [0, 0]
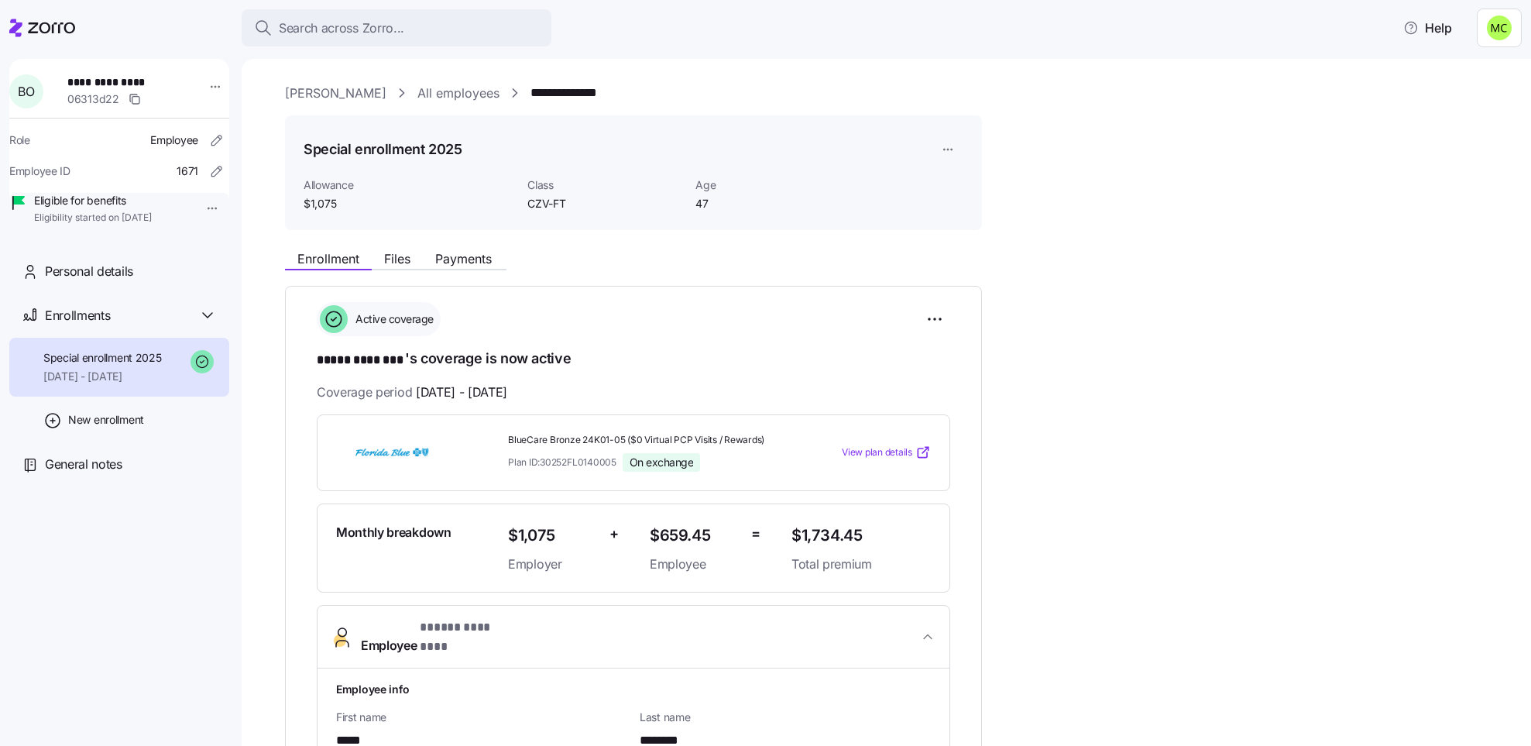
click at [354, 93] on link "[PERSON_NAME]" at bounding box center [335, 93] width 101 height 19
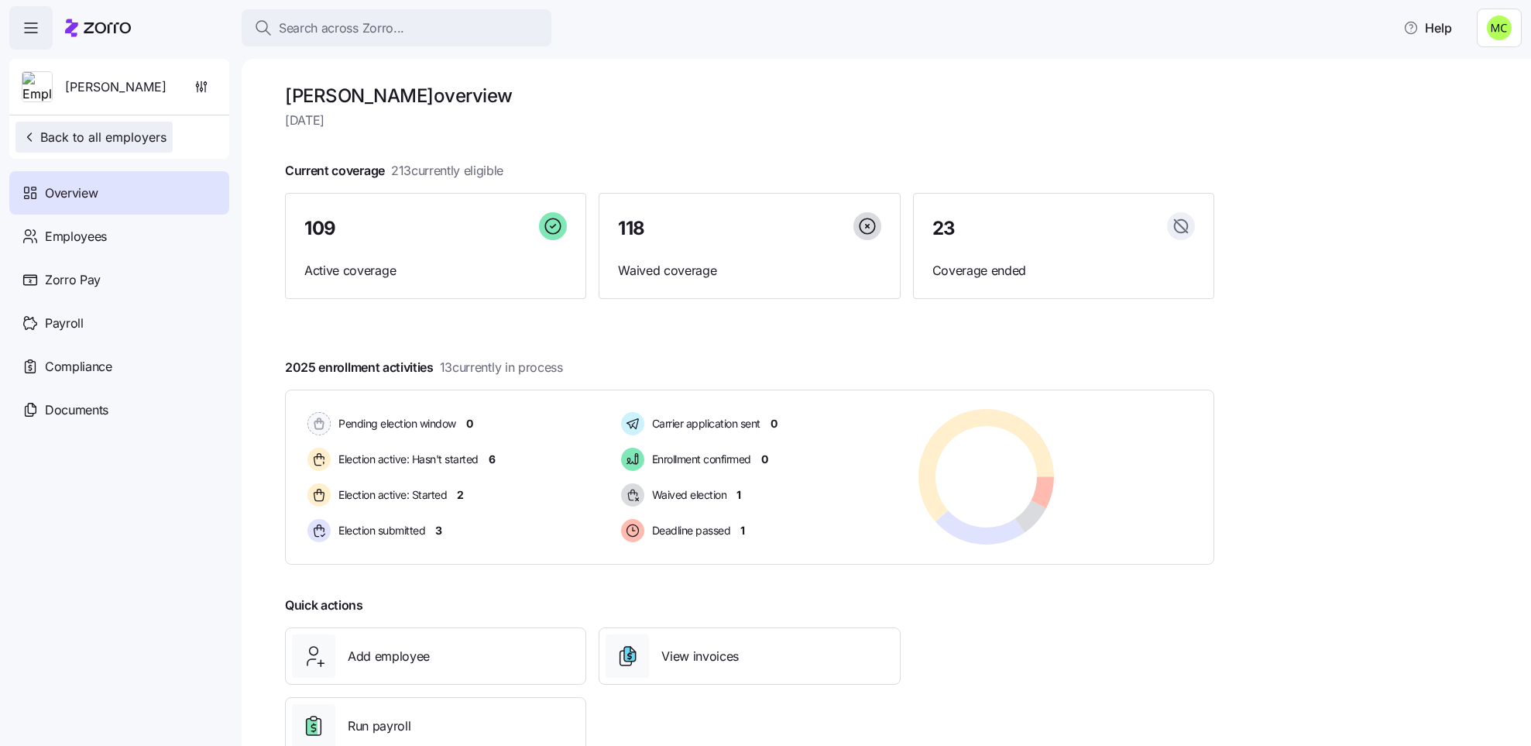
click at [129, 138] on span "Back to all employers" at bounding box center [94, 137] width 145 height 19
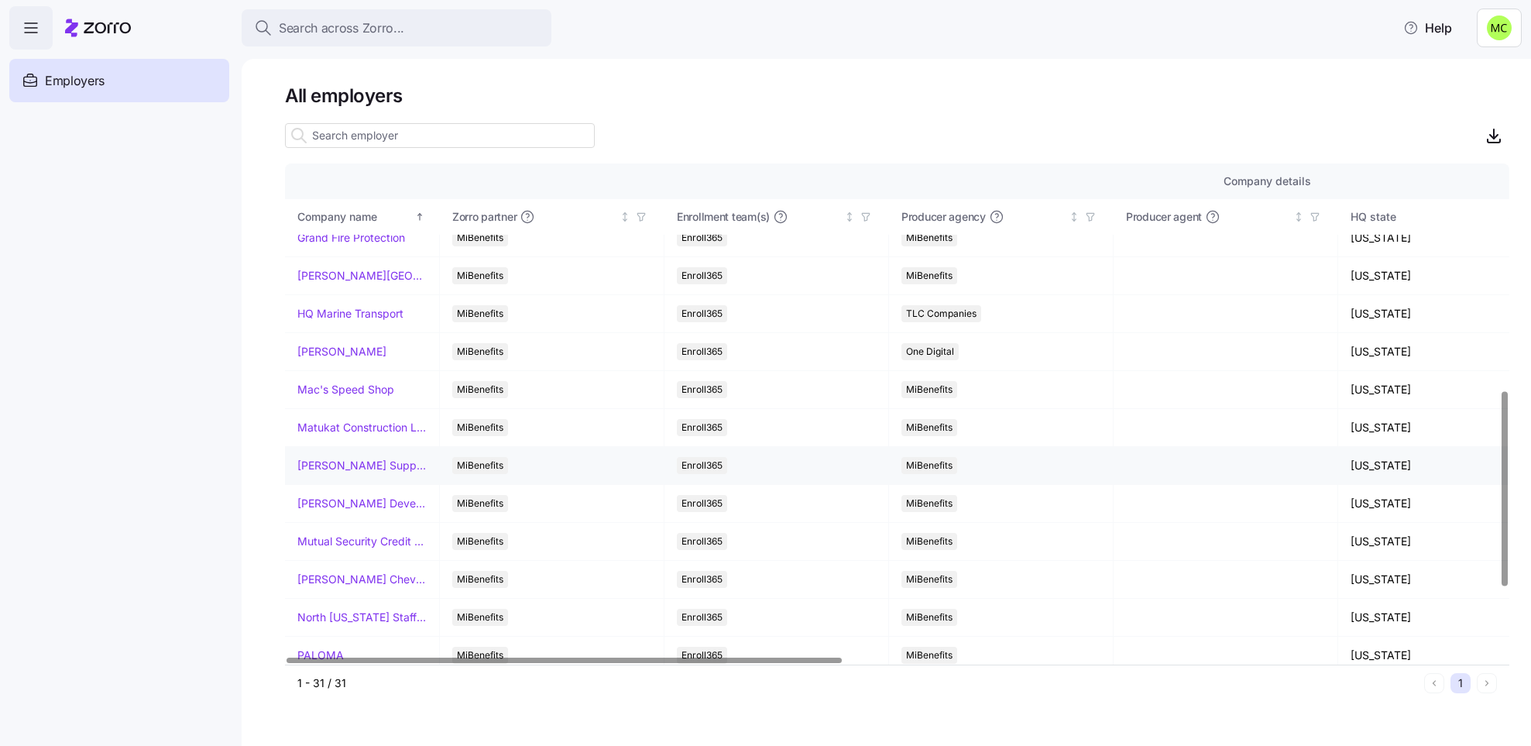
scroll to position [581, 0]
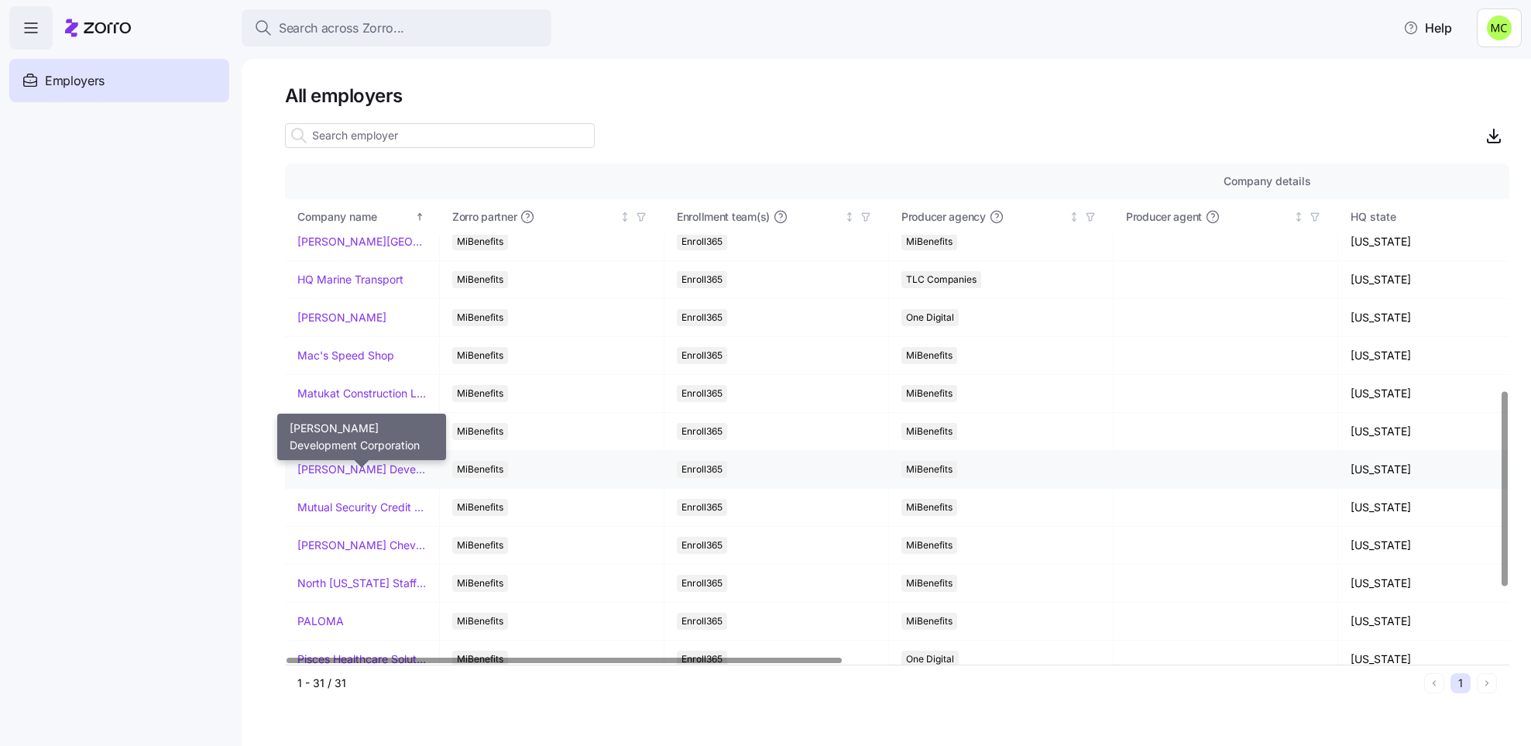
click at [349, 476] on link "McKnight Development Corporation" at bounding box center [361, 468] width 129 height 15
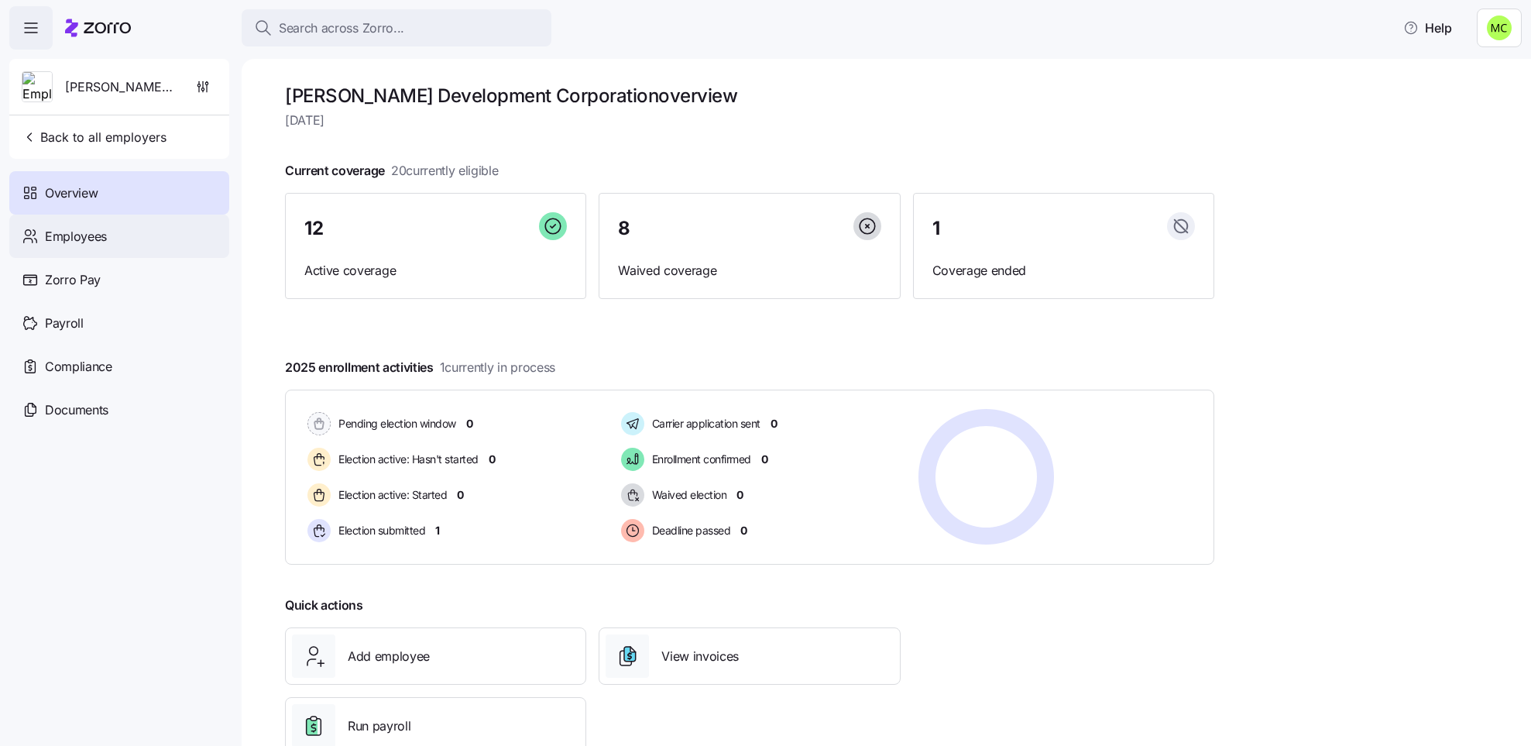
click at [77, 237] on span "Employees" at bounding box center [76, 236] width 62 height 19
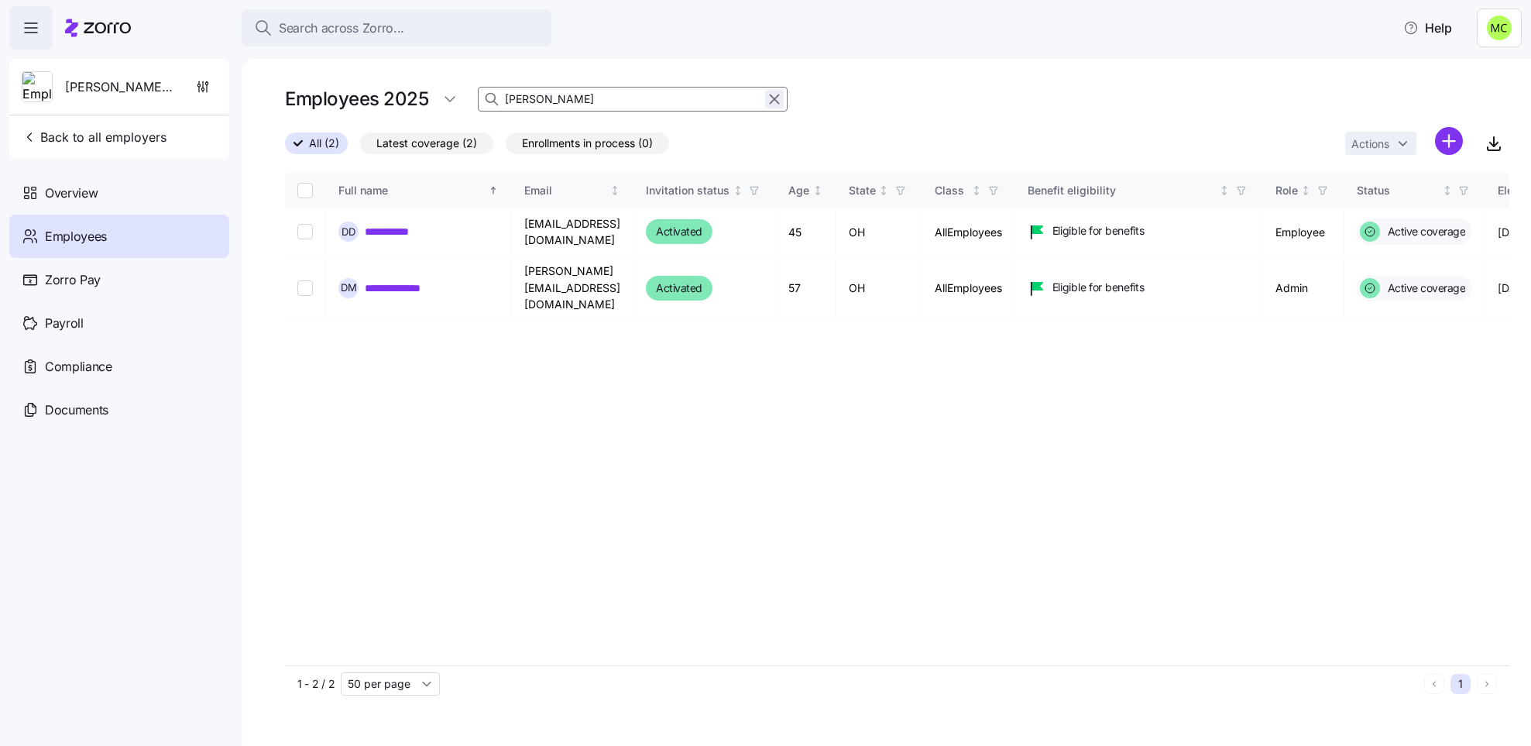
click at [771, 102] on icon "button" at bounding box center [774, 99] width 9 height 9
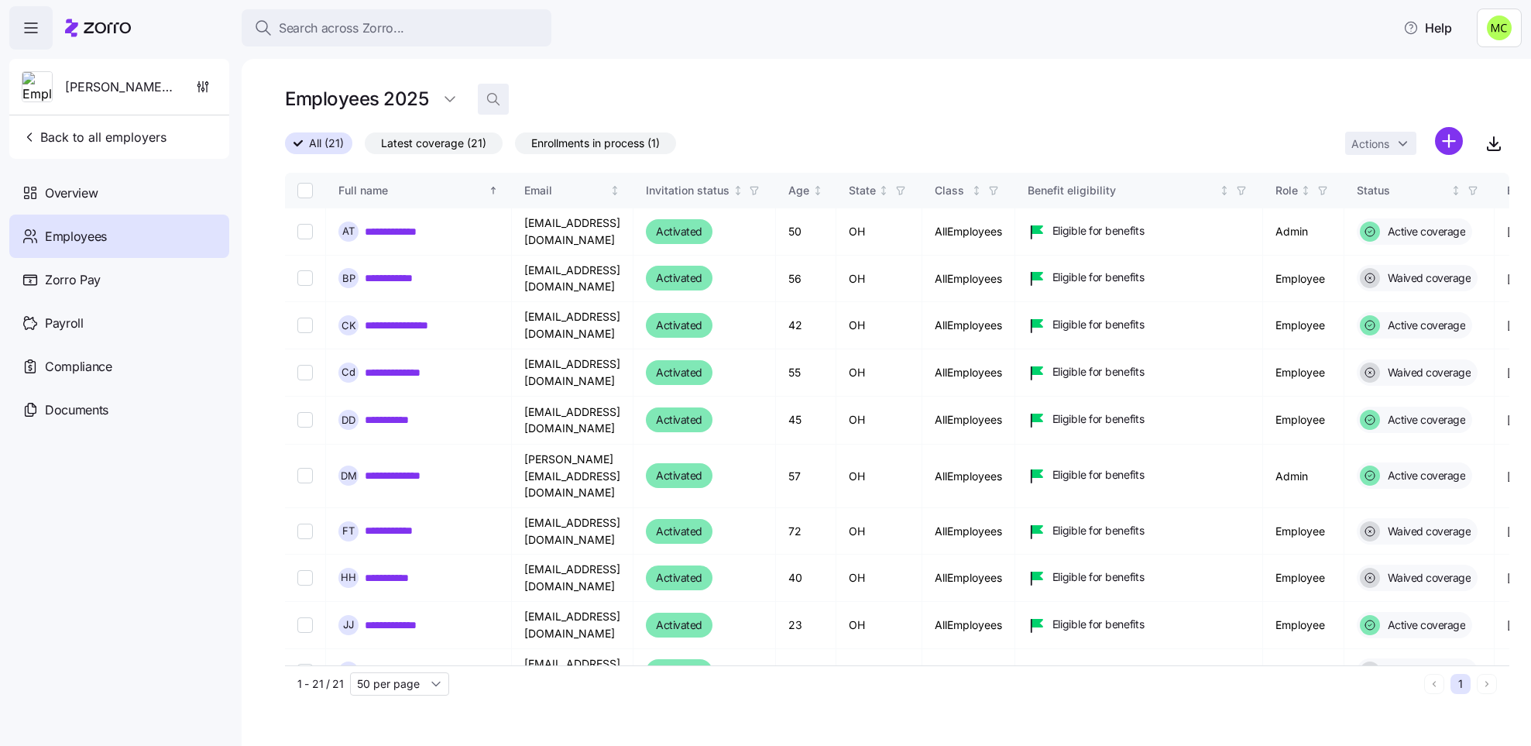
click at [488, 98] on icon "button" at bounding box center [492, 98] width 15 height 15
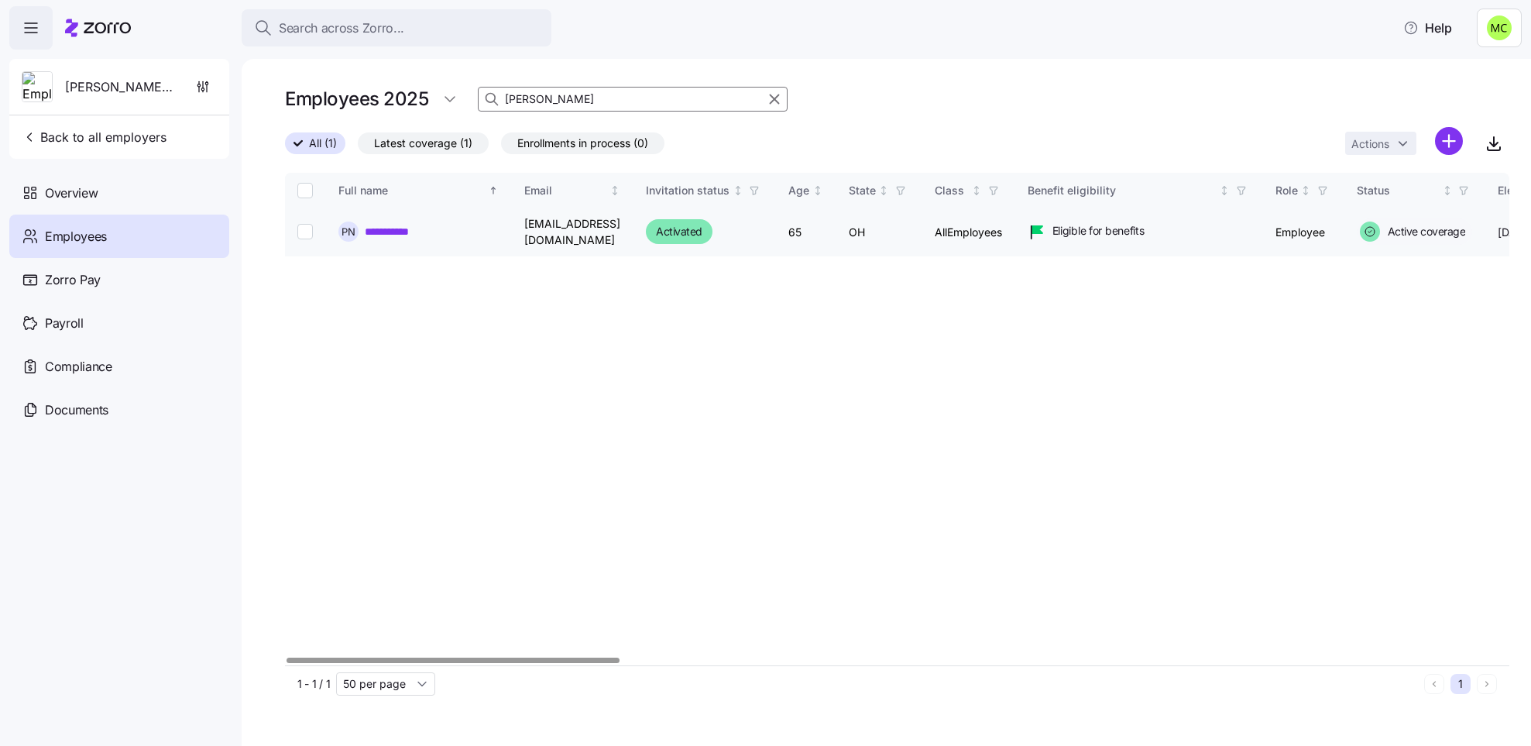
type input "pete"
click at [391, 232] on link "**********" at bounding box center [396, 231] width 62 height 15
